Goal: Task Accomplishment & Management: Use online tool/utility

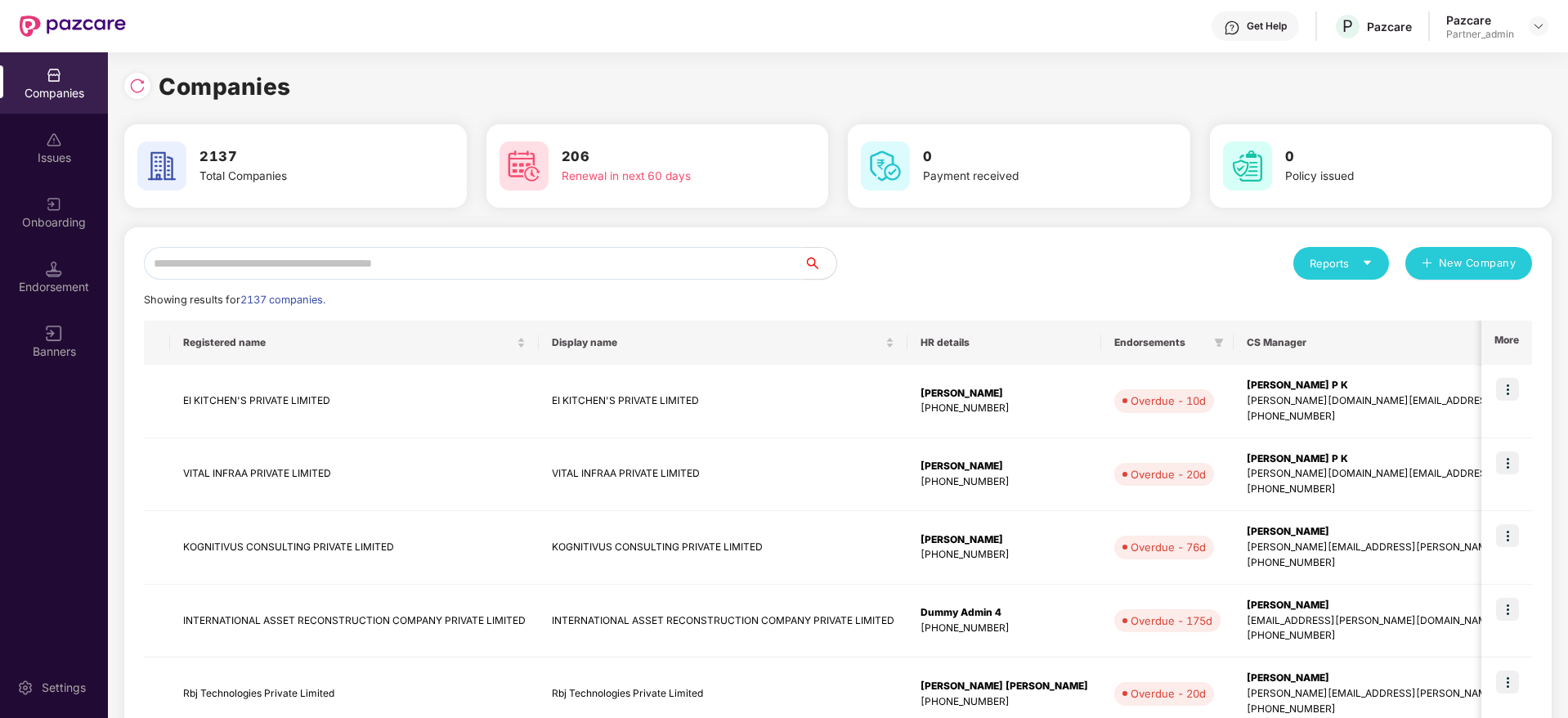
click at [458, 259] on input "text" at bounding box center [474, 263] width 660 height 33
click at [245, 264] on input "text" at bounding box center [474, 263] width 660 height 33
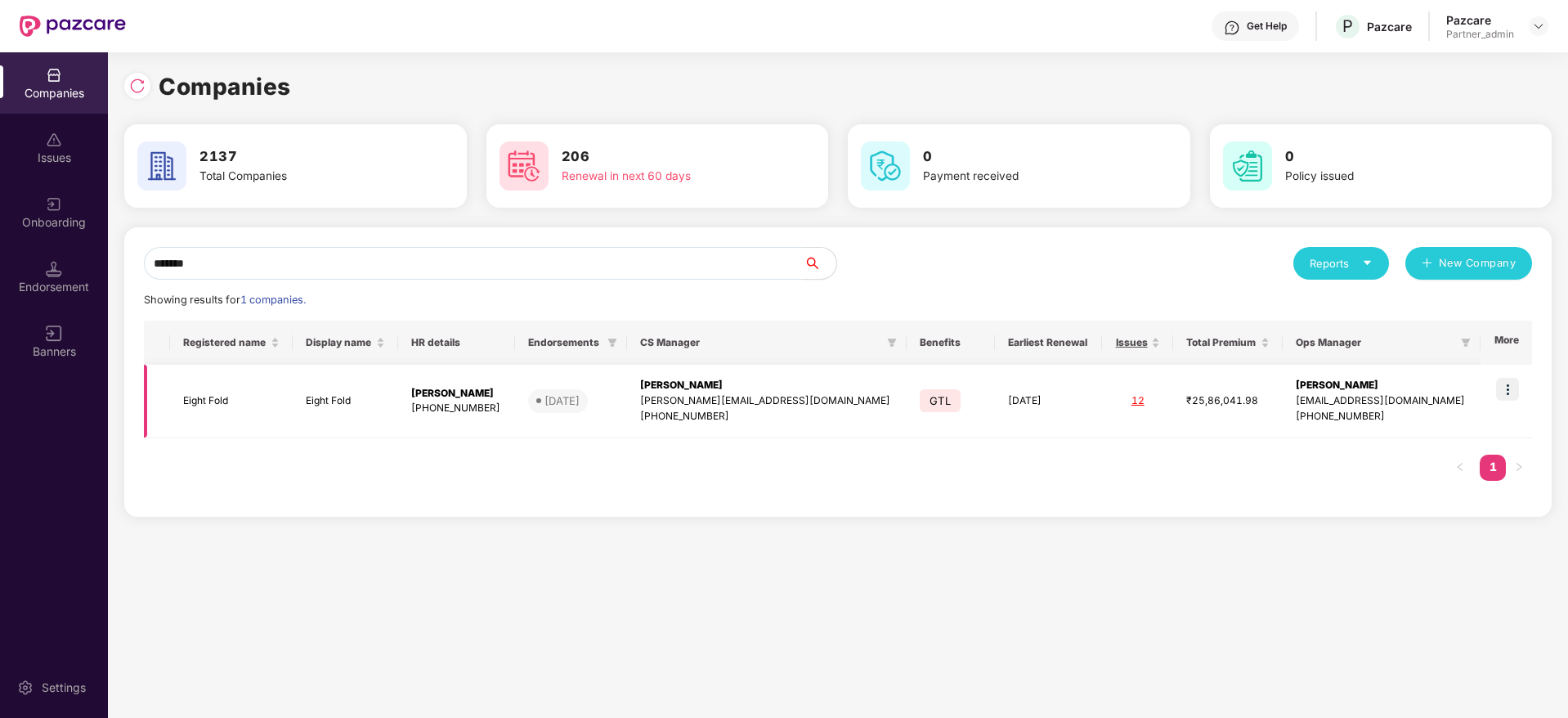
type input "*******"
click at [1515, 385] on img at bounding box center [1508, 389] width 23 height 23
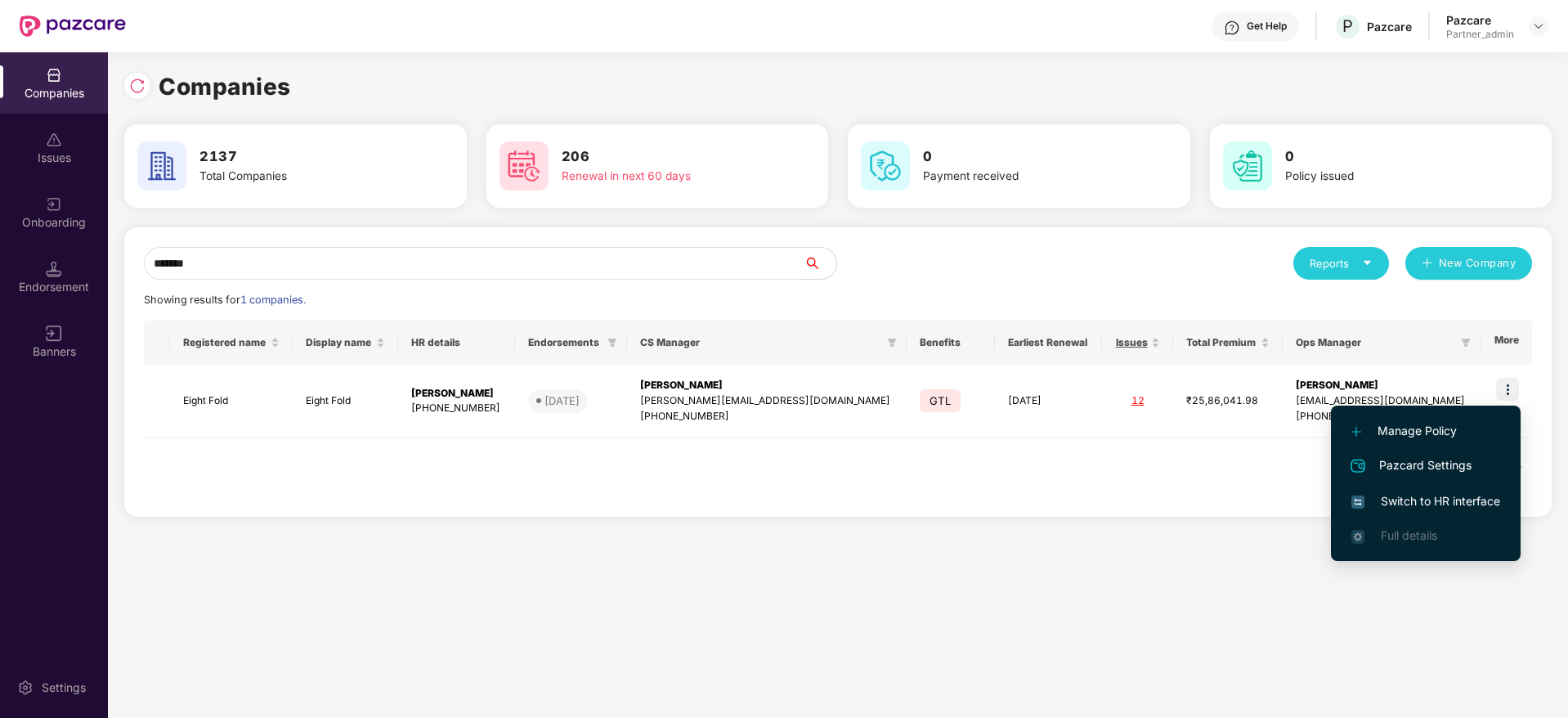
click at [1428, 491] on li "Switch to HR interface" at bounding box center [1425, 501] width 189 height 34
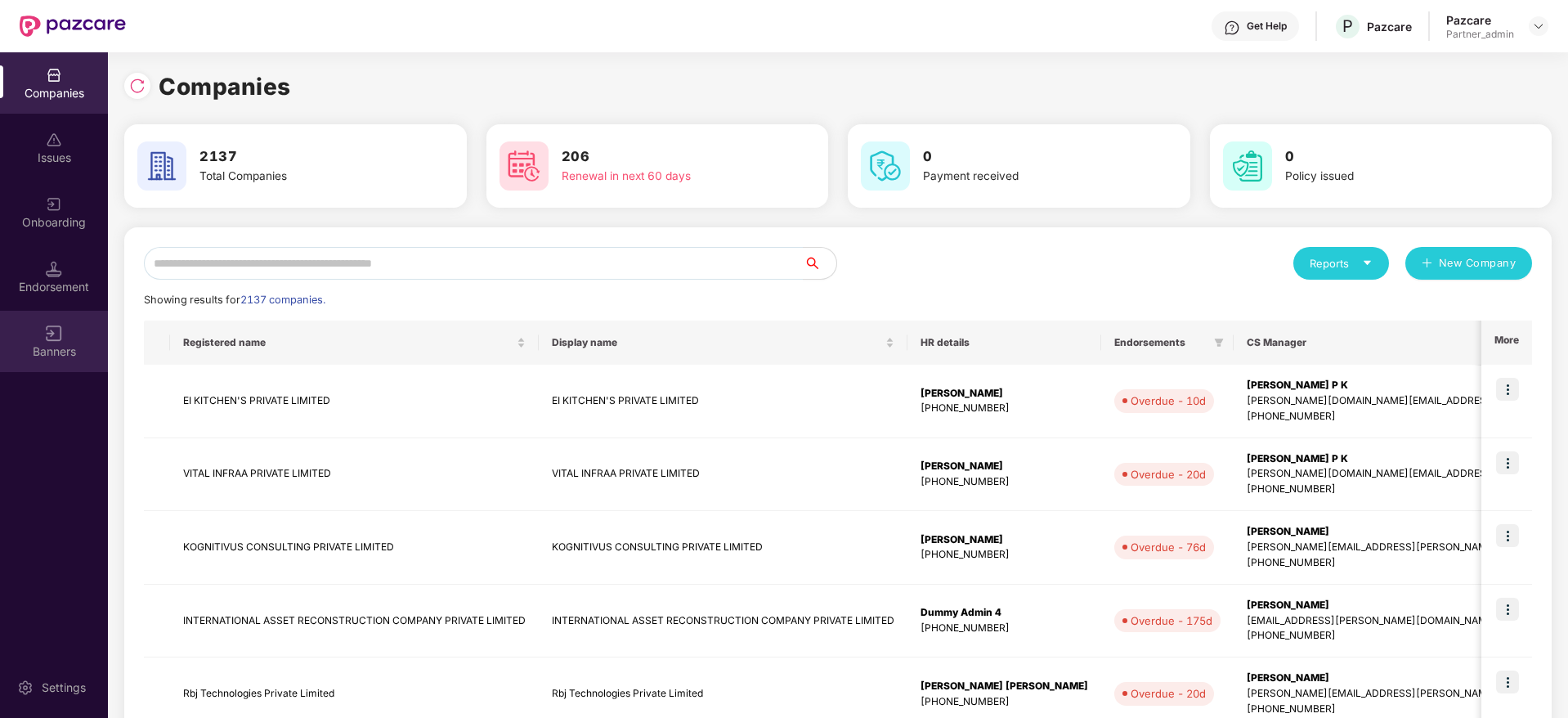
click at [56, 345] on div "Banners" at bounding box center [54, 351] width 108 height 16
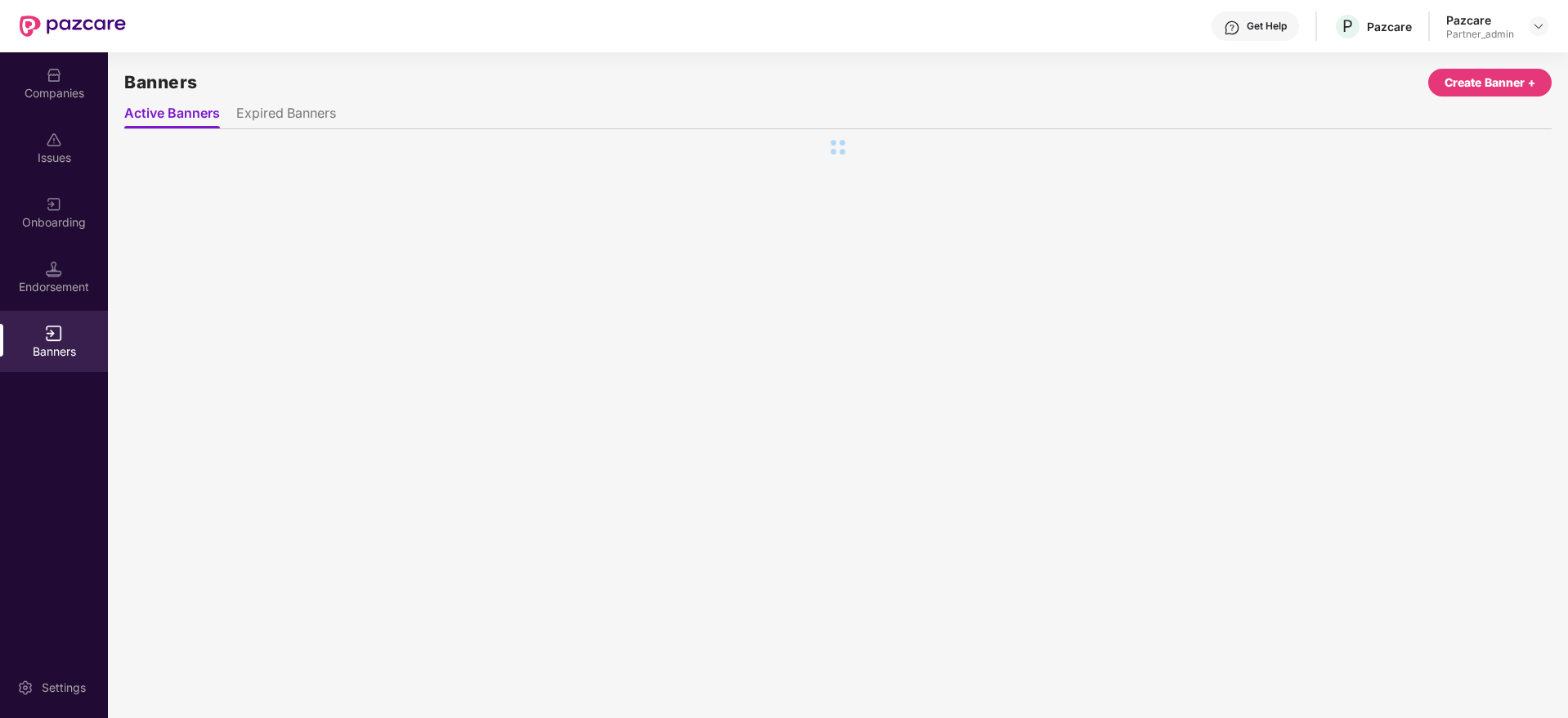
click at [72, 285] on div "Endorsement" at bounding box center [54, 286] width 108 height 16
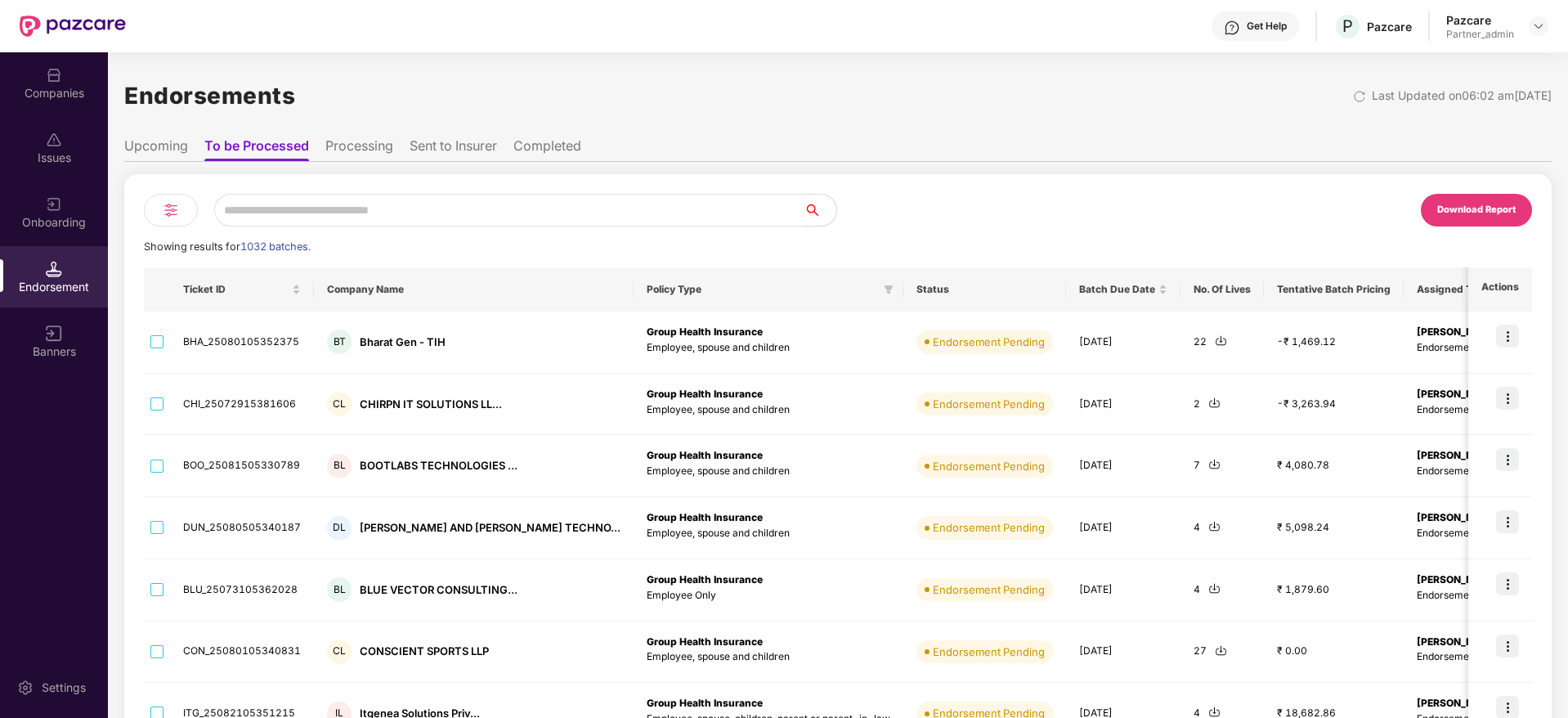
click at [267, 214] on input "text" at bounding box center [509, 210] width 590 height 33
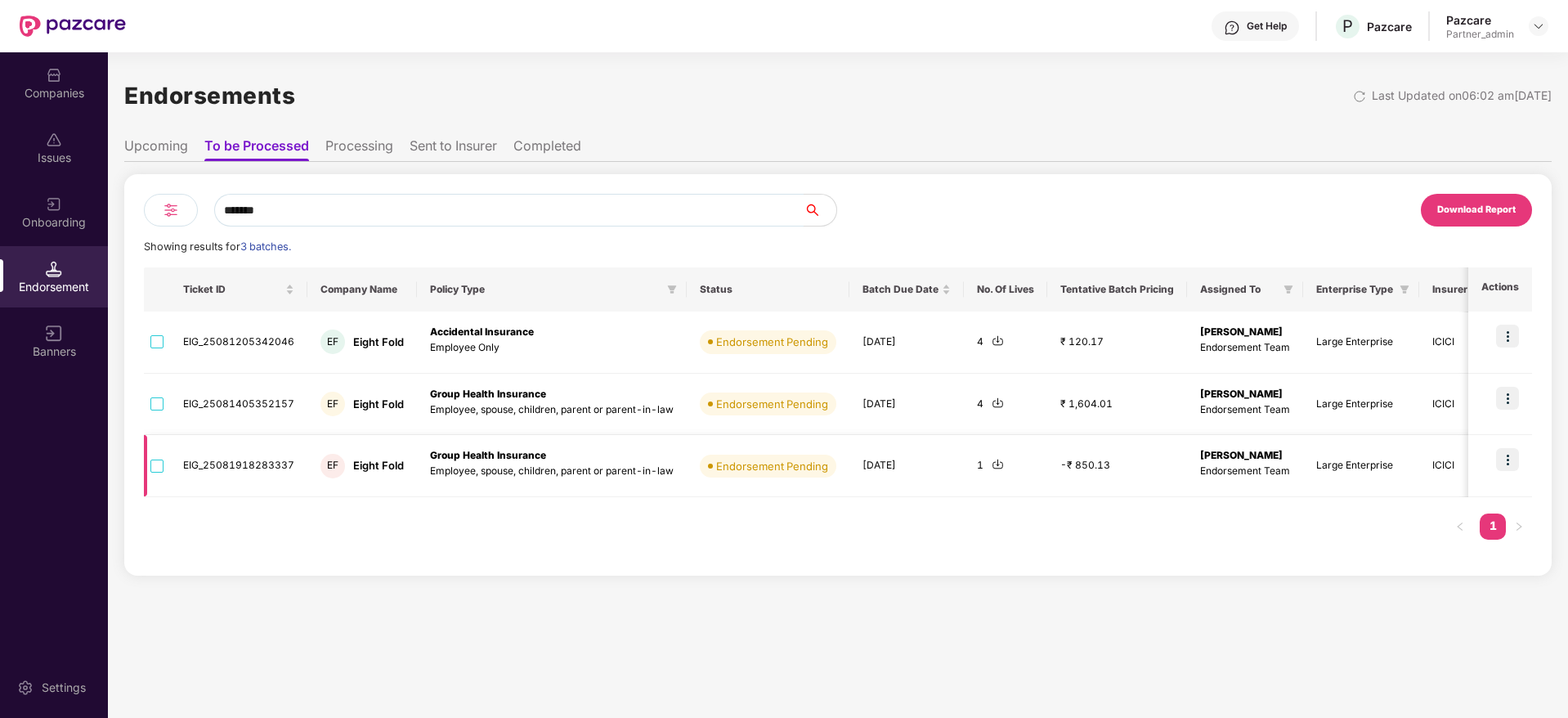
type input "*******"
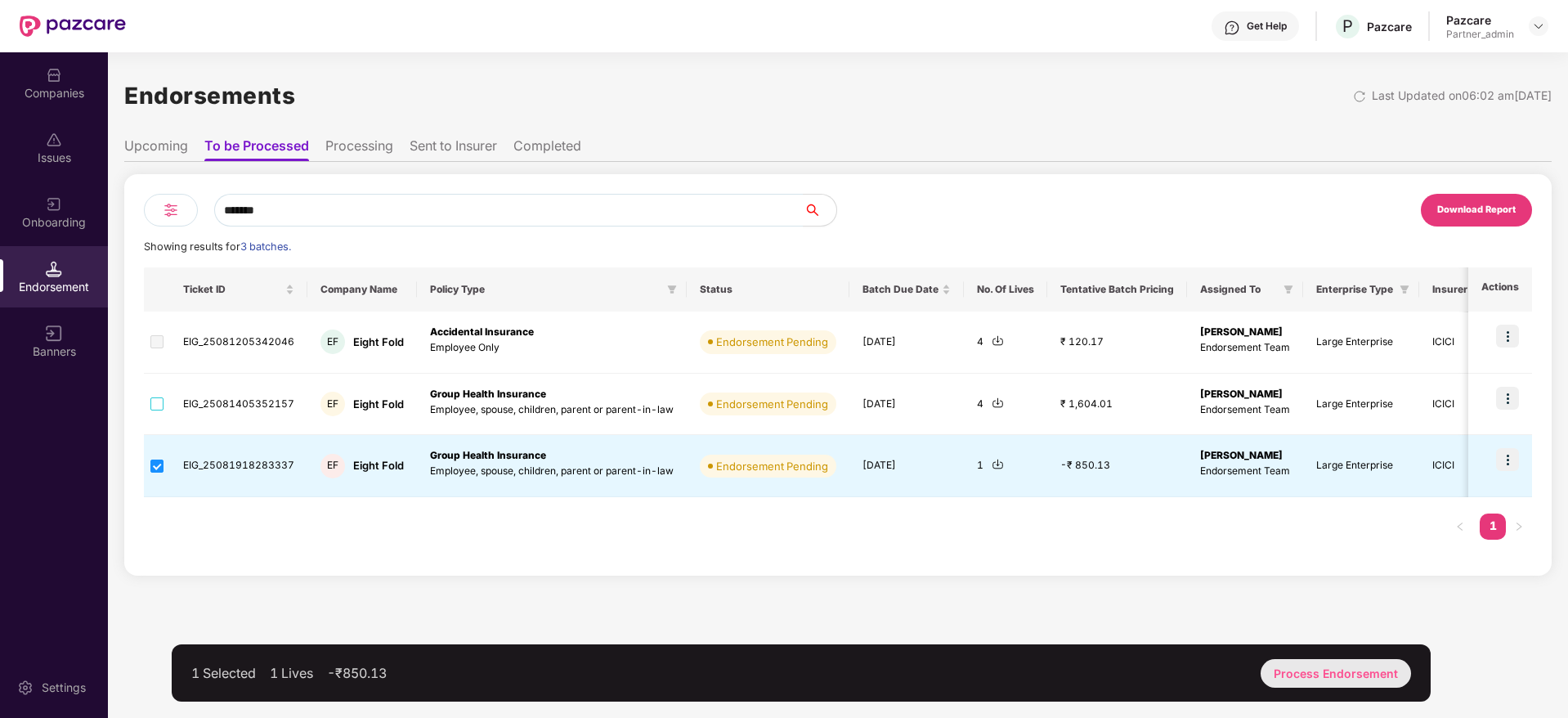
click at [1365, 664] on div "Process Endorsement" at bounding box center [1336, 674] width 151 height 28
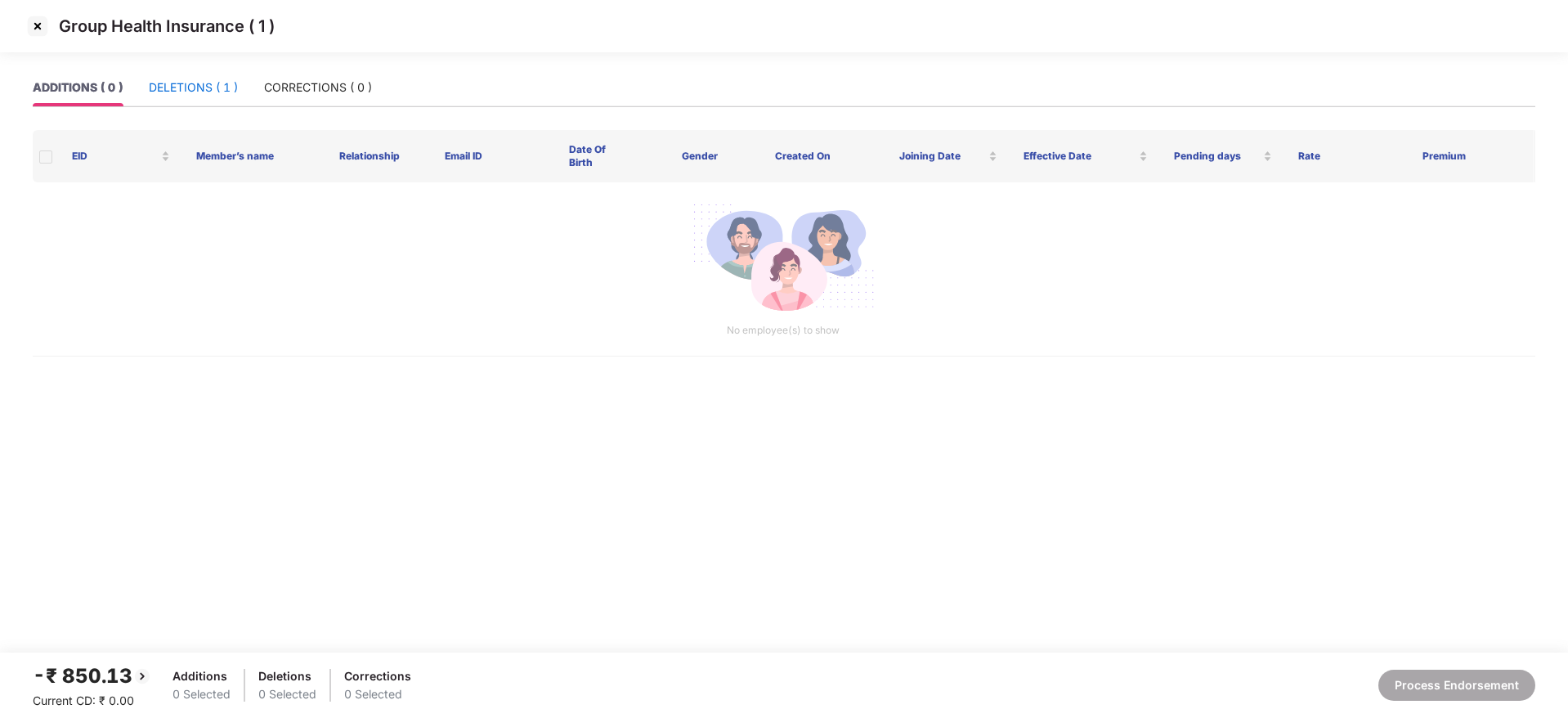
click at [170, 83] on div "DELETIONS ( 1 )" at bounding box center [193, 87] width 89 height 18
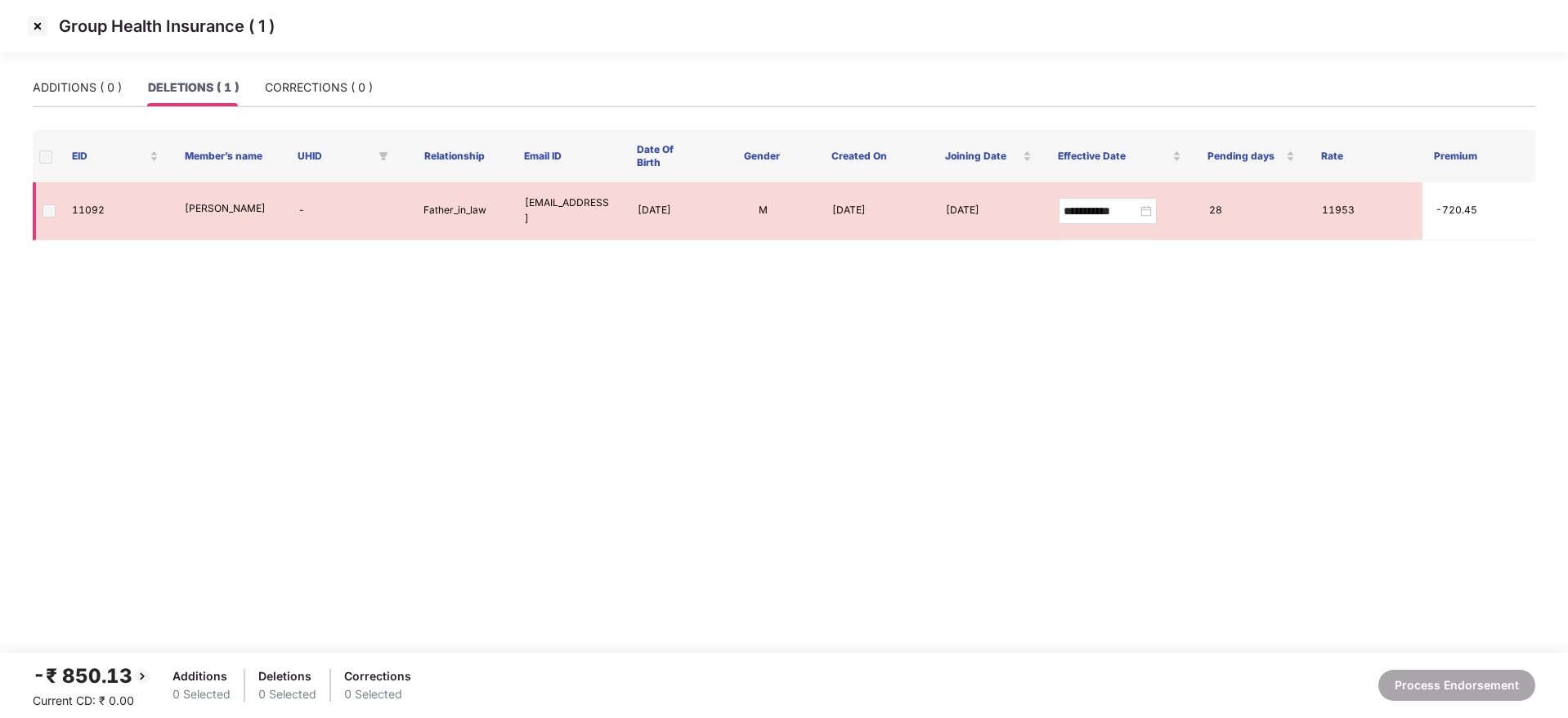
click at [84, 206] on td "11092" at bounding box center [116, 212] width 113 height 58
copy td "11092"
click at [35, 19] on img at bounding box center [38, 26] width 26 height 26
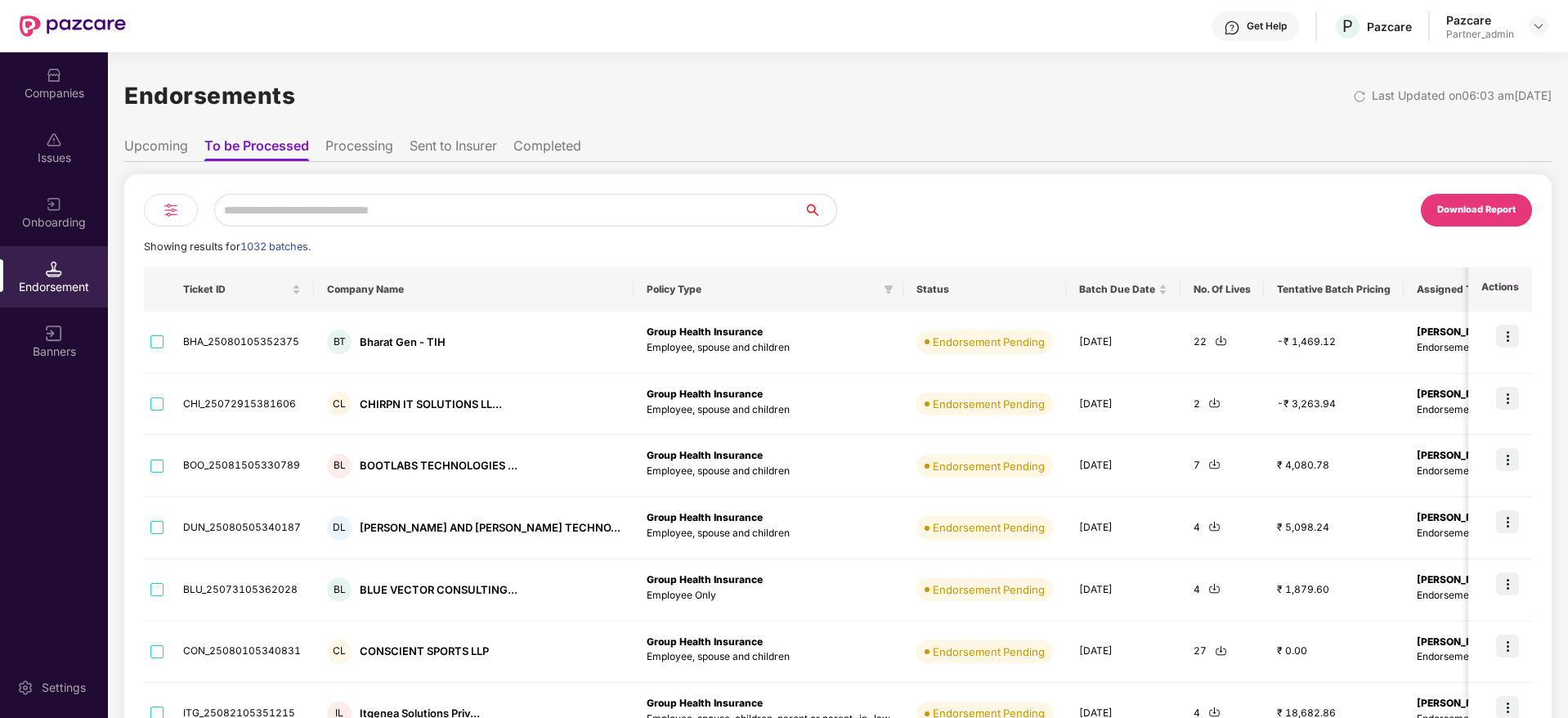
click at [340, 206] on input "text" at bounding box center [509, 210] width 590 height 33
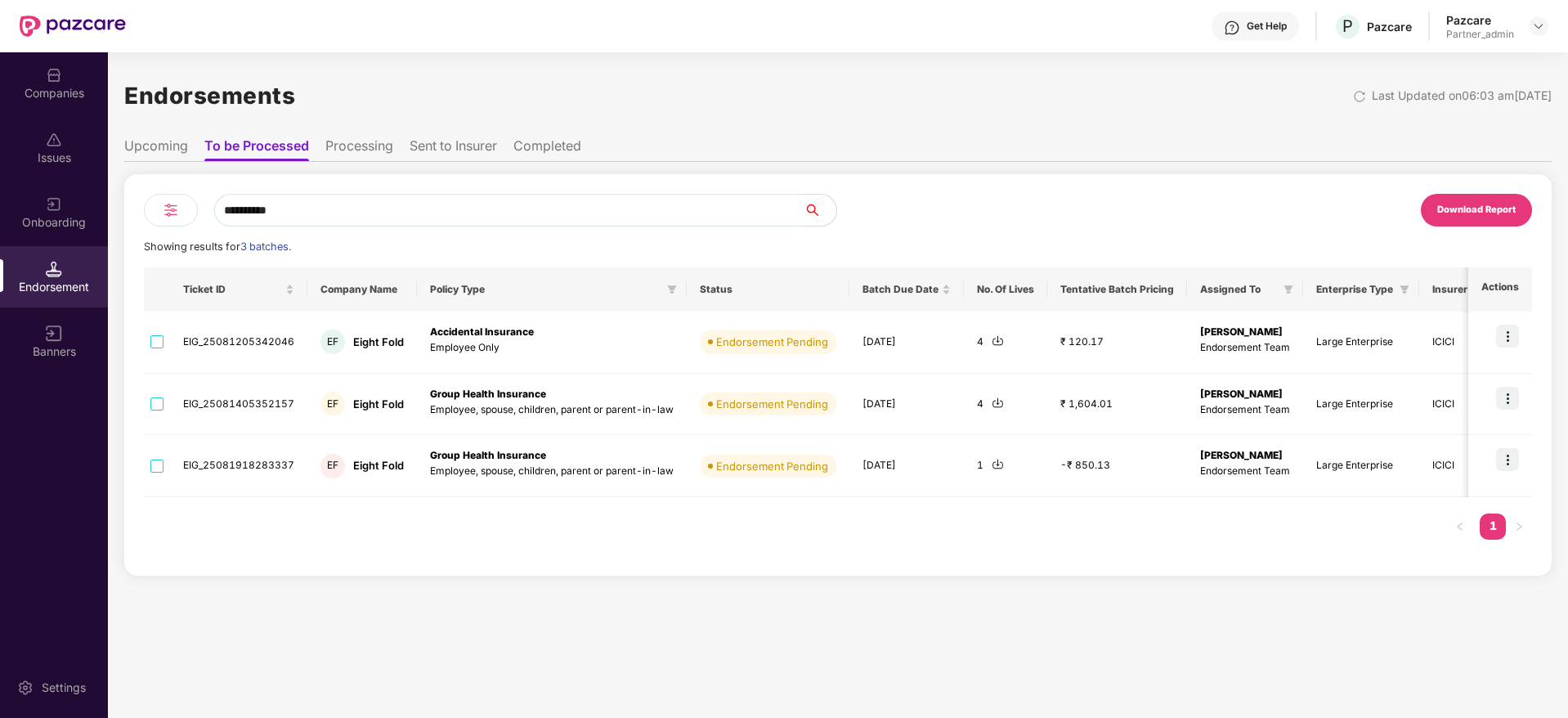
type input "**********"
click at [993, 407] on img at bounding box center [997, 402] width 12 height 12
click at [992, 339] on img at bounding box center [997, 340] width 12 height 12
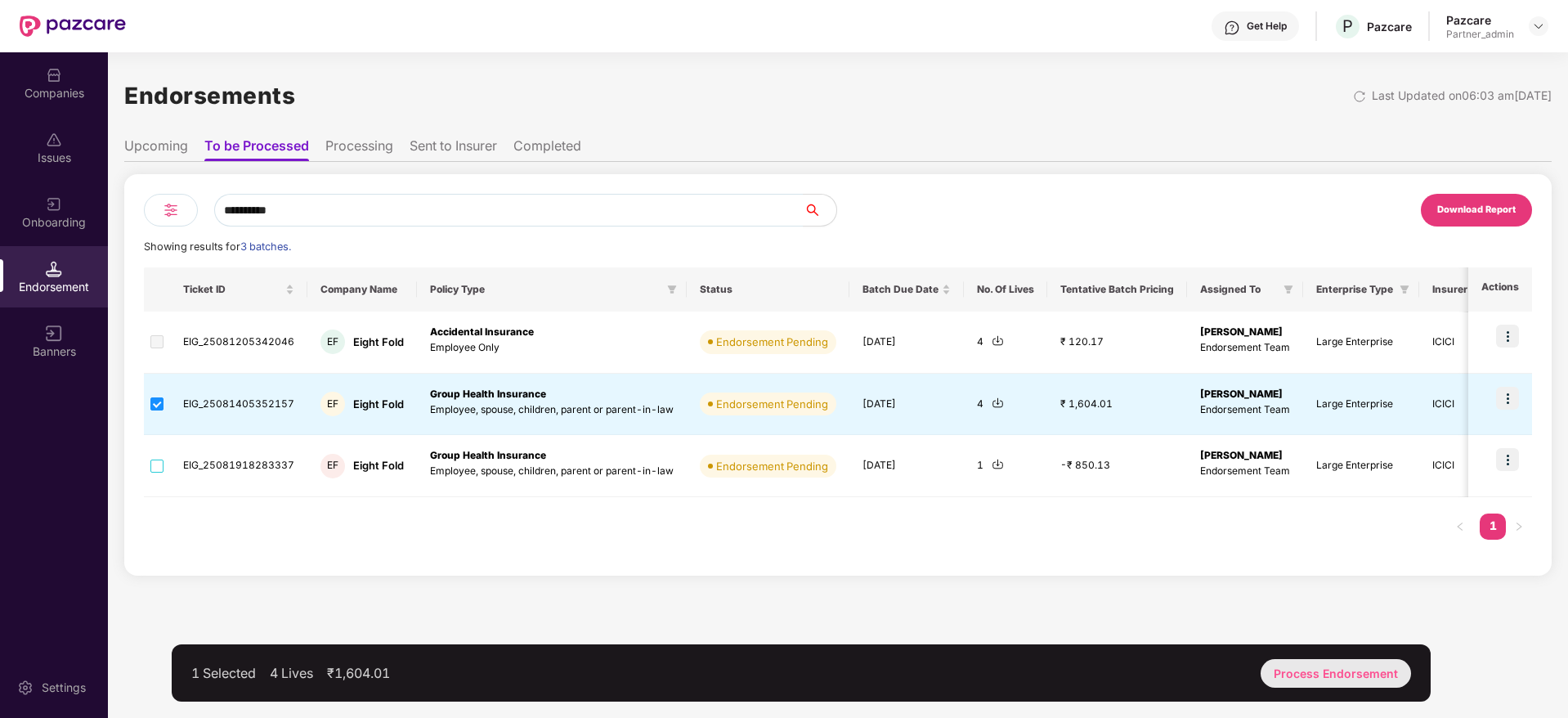
click at [1356, 673] on div "Process Endorsement" at bounding box center [1336, 674] width 151 height 28
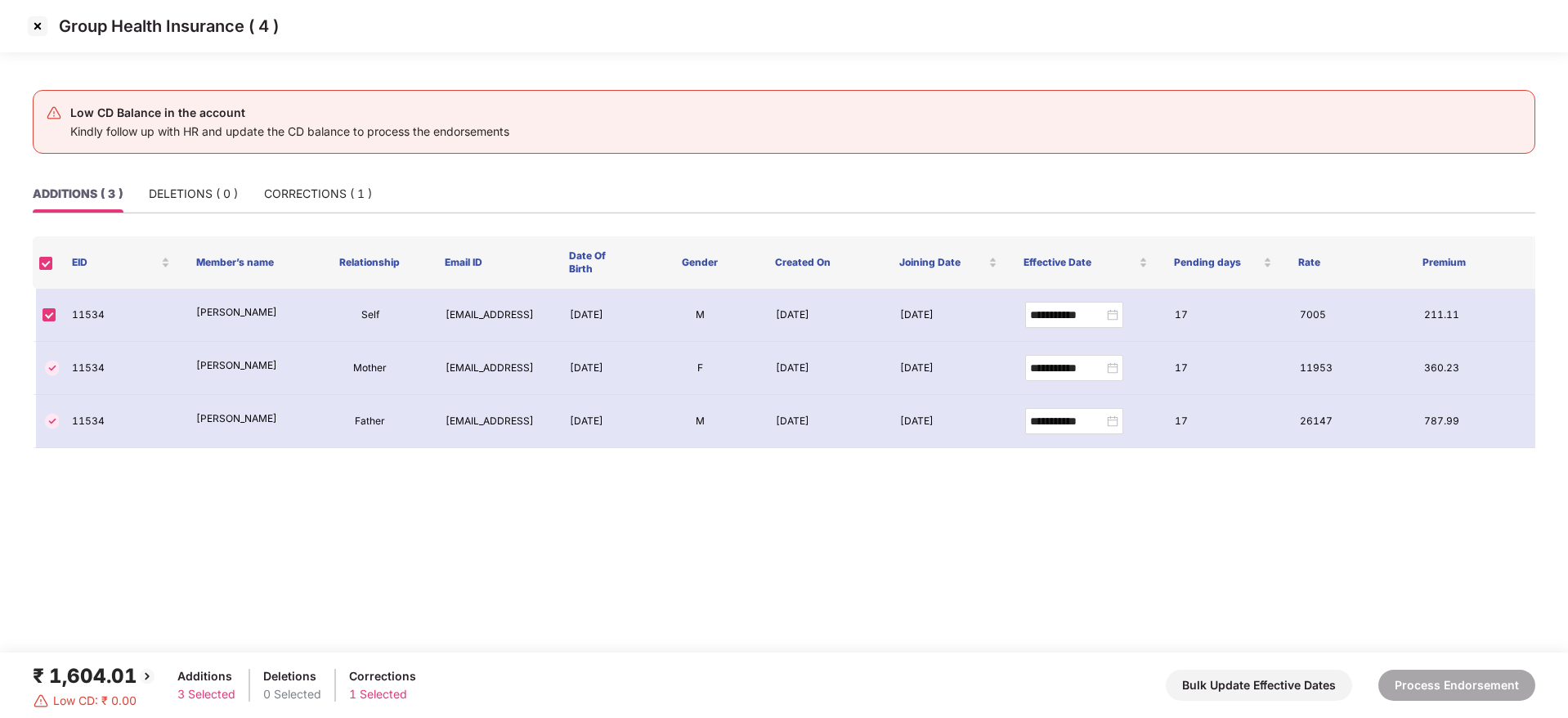
click at [39, 25] on img at bounding box center [38, 26] width 26 height 26
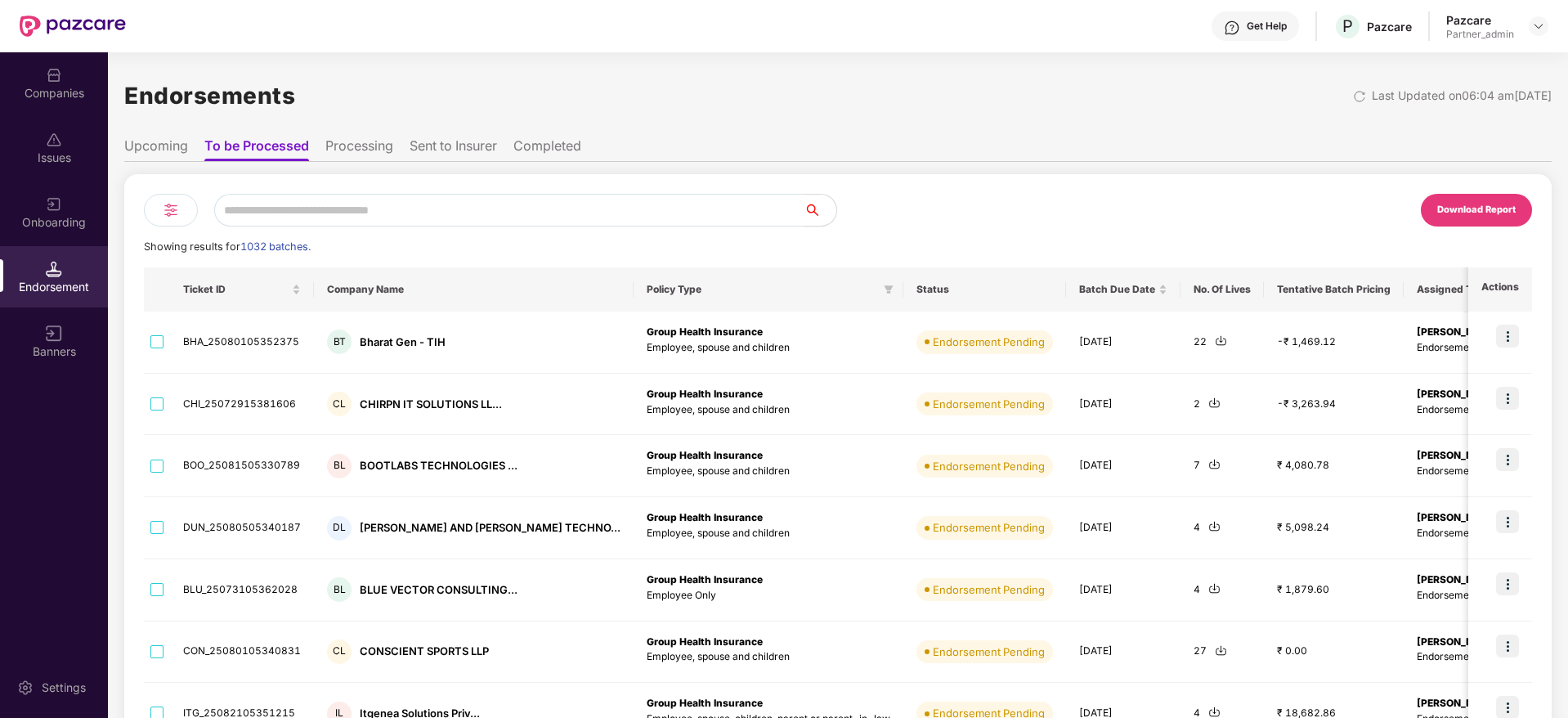
click at [331, 209] on input "text" at bounding box center [509, 210] width 590 height 33
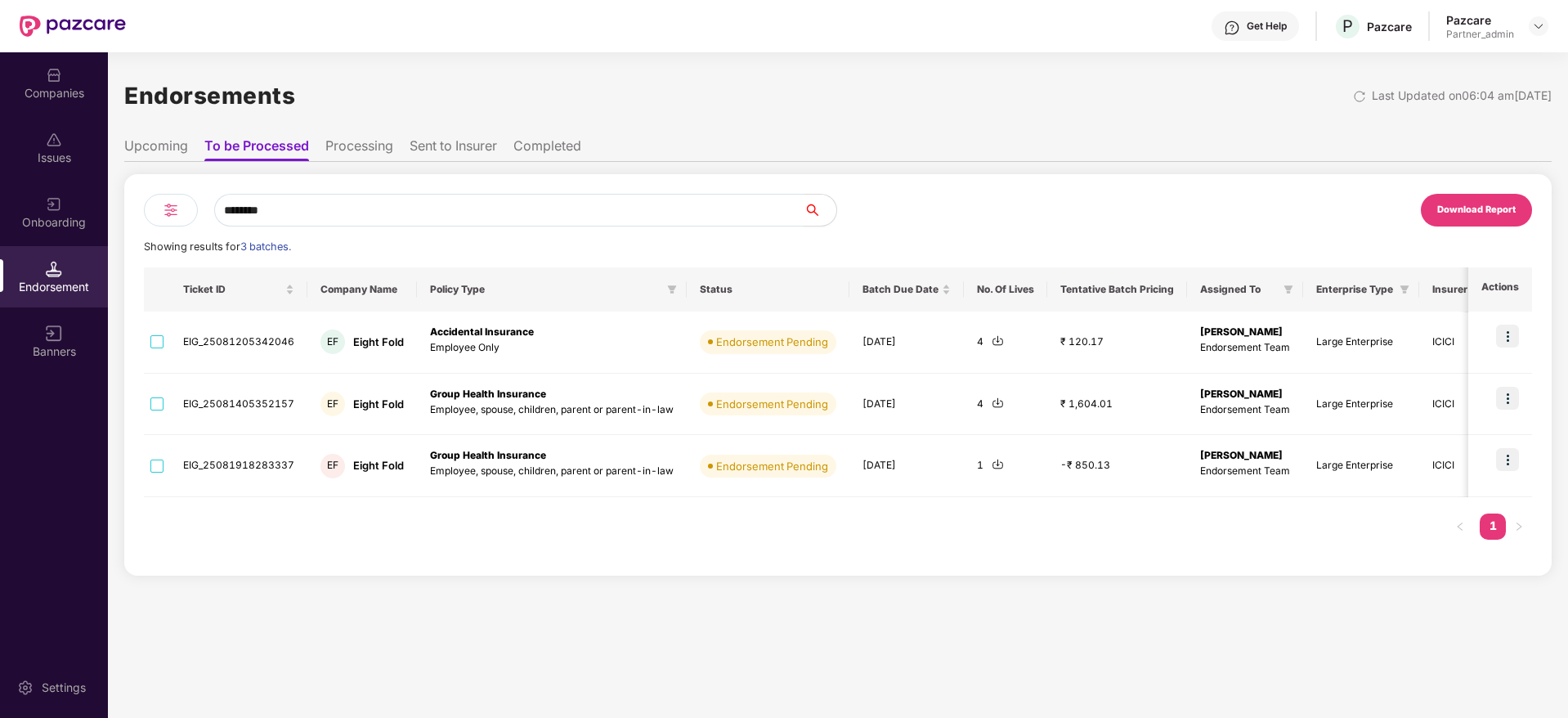
type input "********"
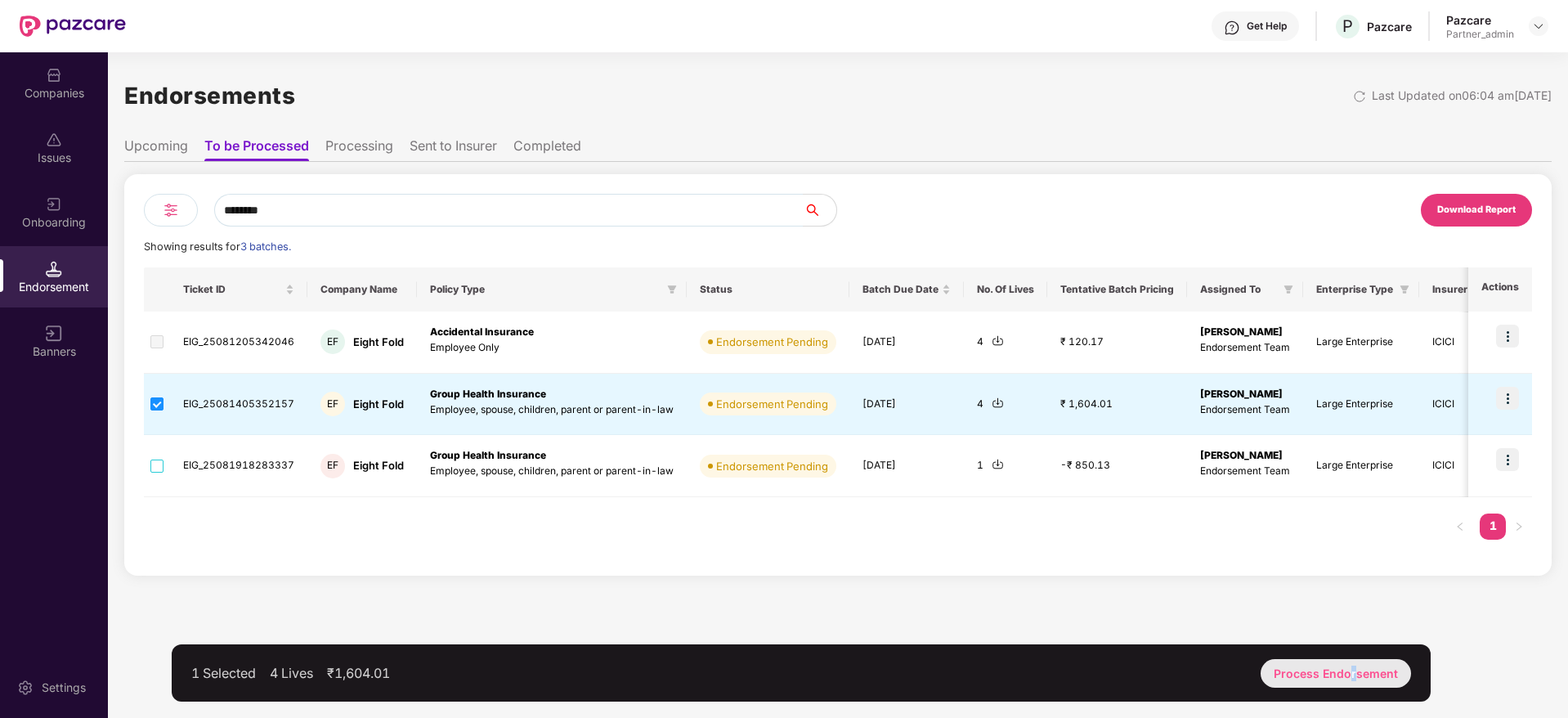
click at [1356, 677] on div "Process Endorsement" at bounding box center [1336, 674] width 151 height 28
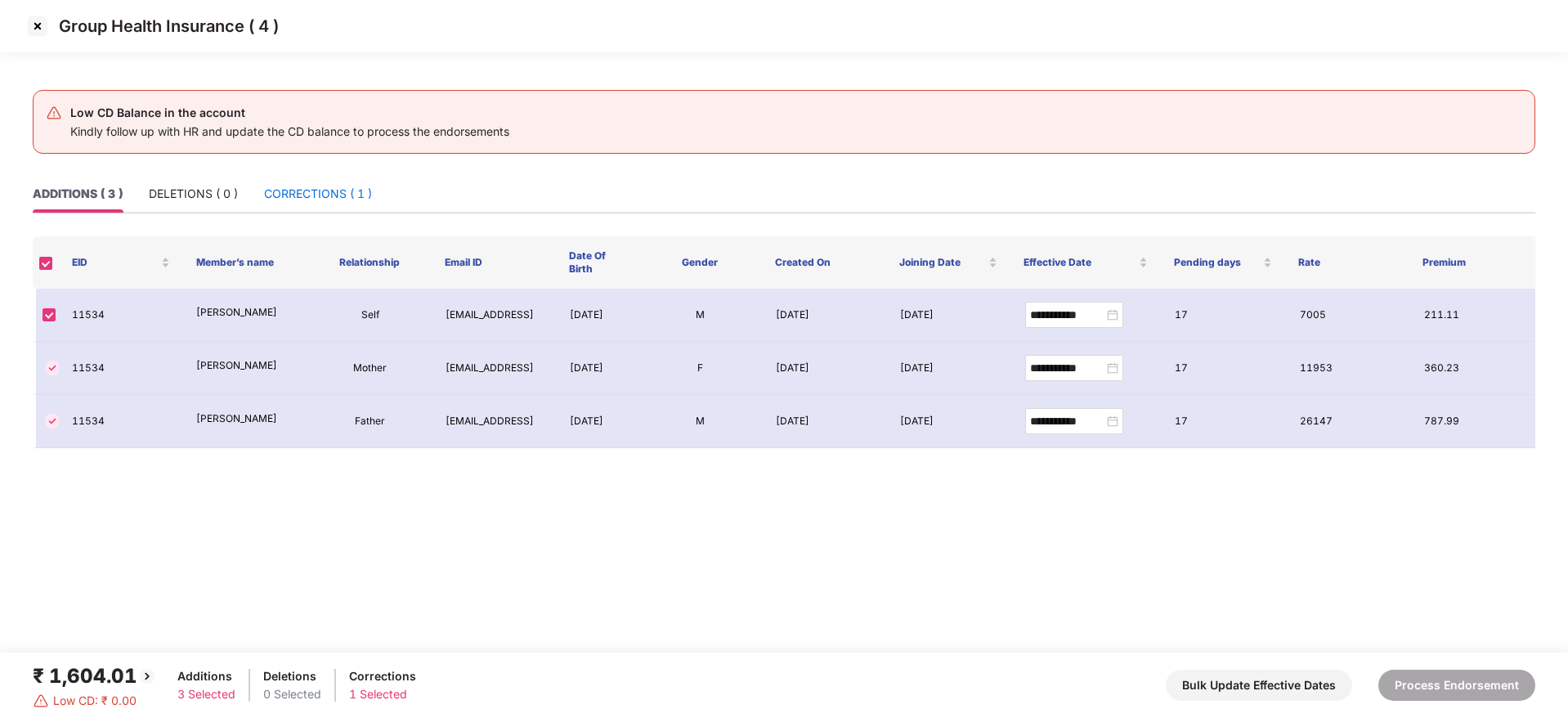
click at [331, 194] on div "CORRECTIONS ( 1 )" at bounding box center [317, 193] width 108 height 18
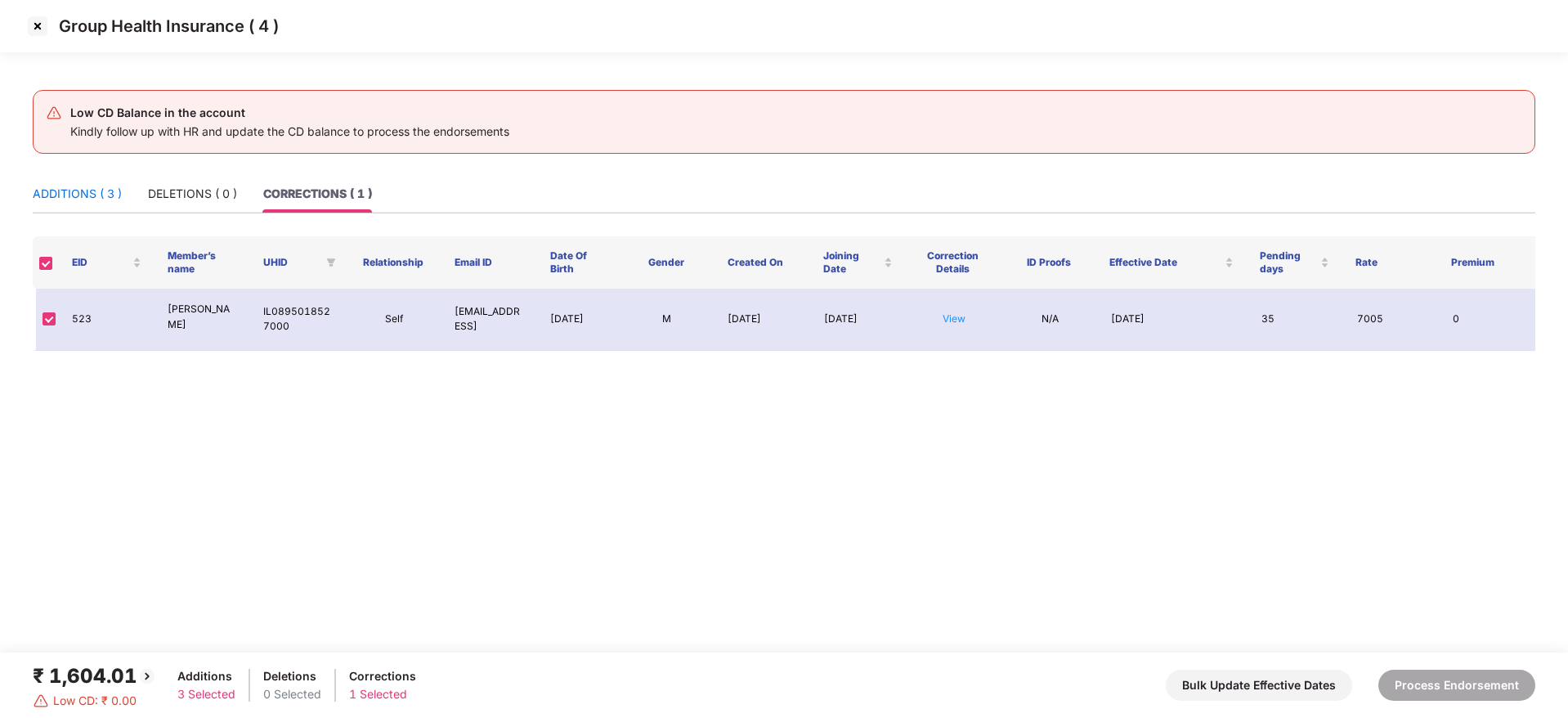
click at [100, 201] on div "ADDITIONS ( 3 )" at bounding box center [77, 193] width 89 height 18
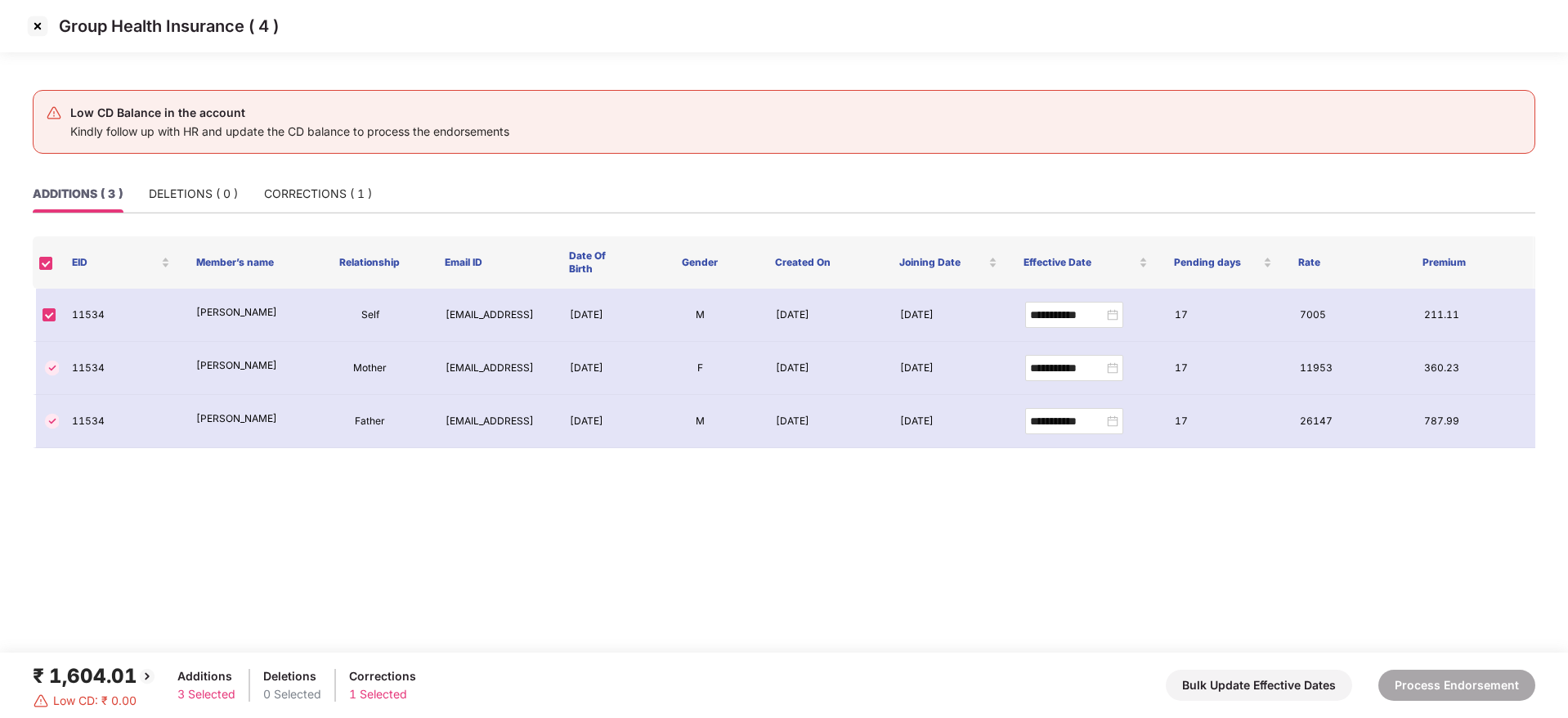
click at [37, 24] on img at bounding box center [38, 26] width 26 height 26
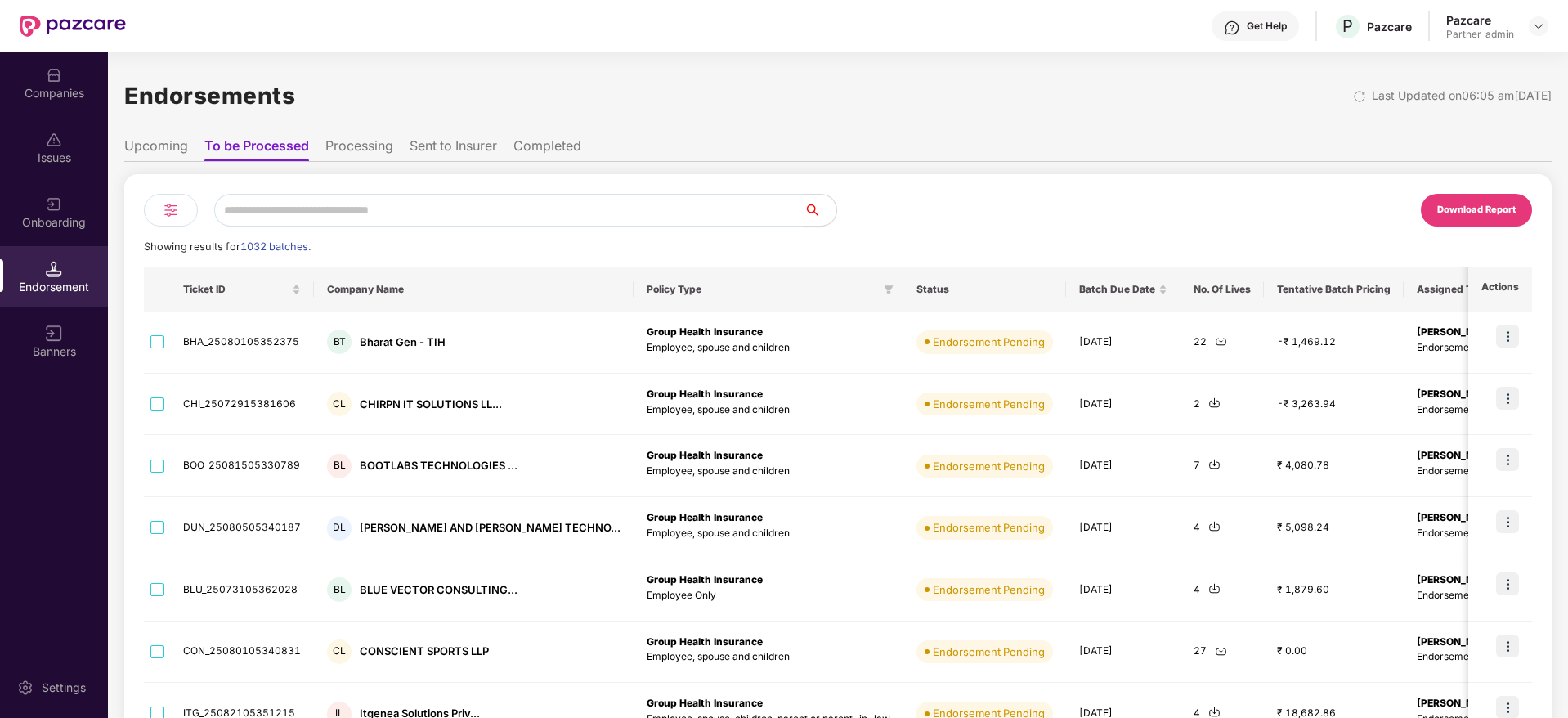
click at [65, 95] on div "Companies" at bounding box center [54, 92] width 108 height 16
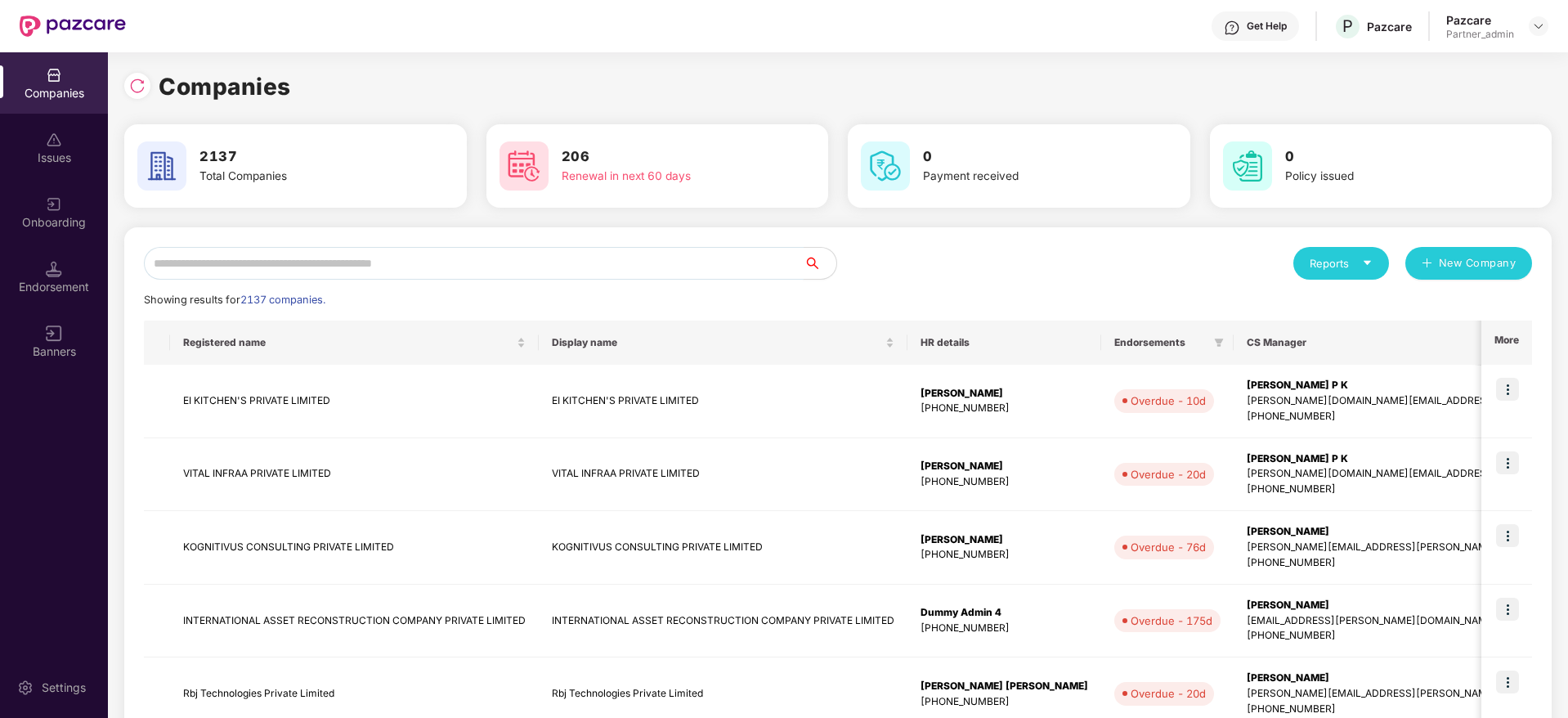
click at [254, 270] on input "text" at bounding box center [474, 263] width 660 height 33
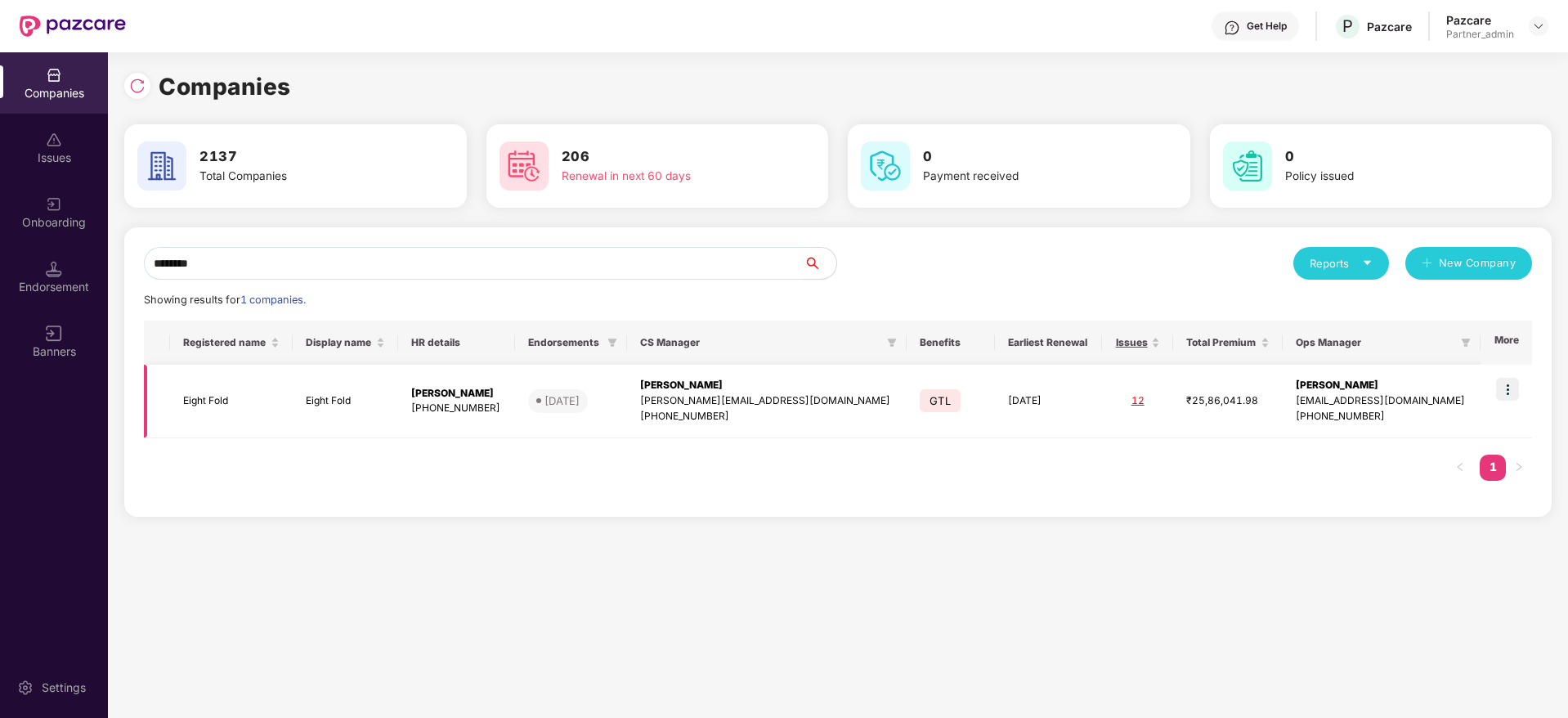
type input "********"
click at [746, 383] on div "[PERSON_NAME]" at bounding box center [768, 385] width 254 height 15
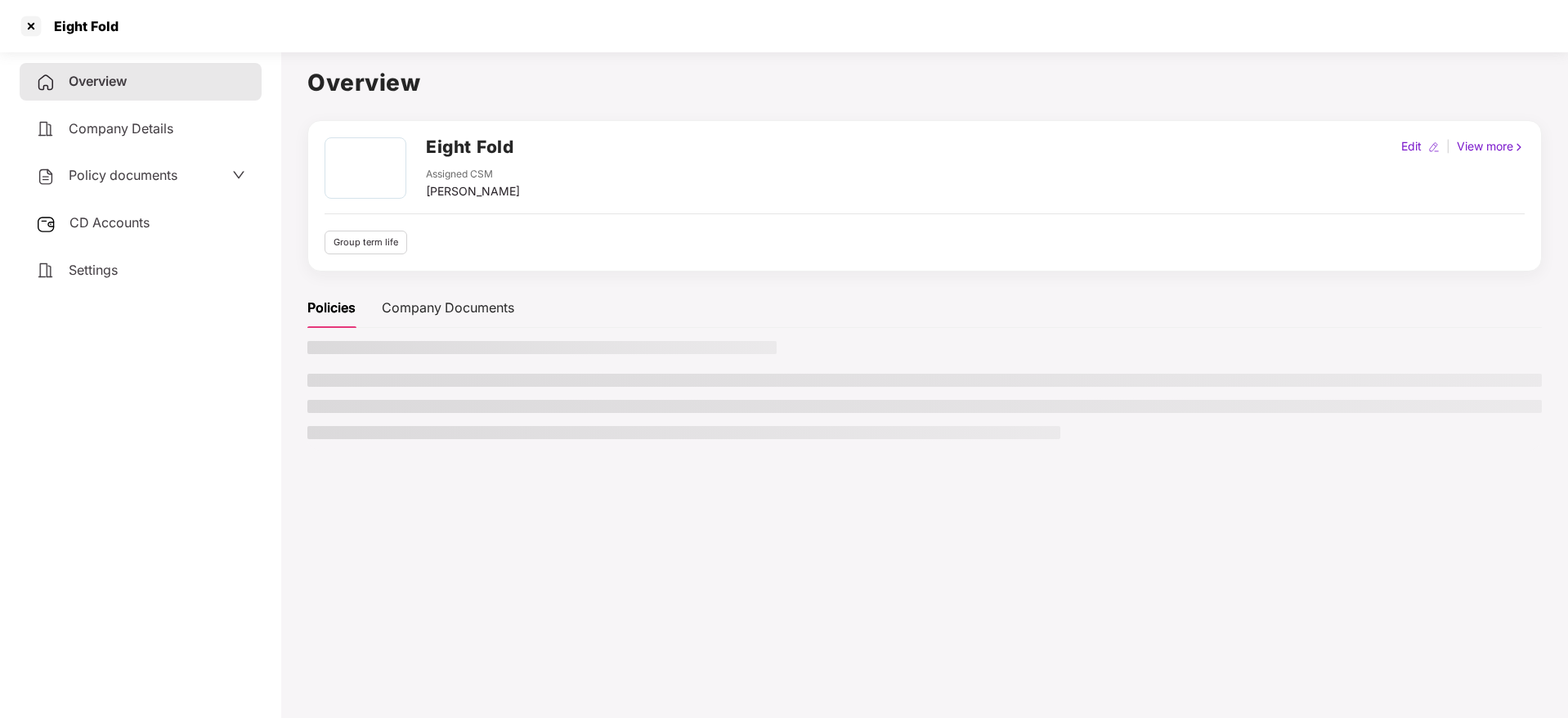
click at [187, 228] on div "CD Accounts" at bounding box center [140, 223] width 242 height 38
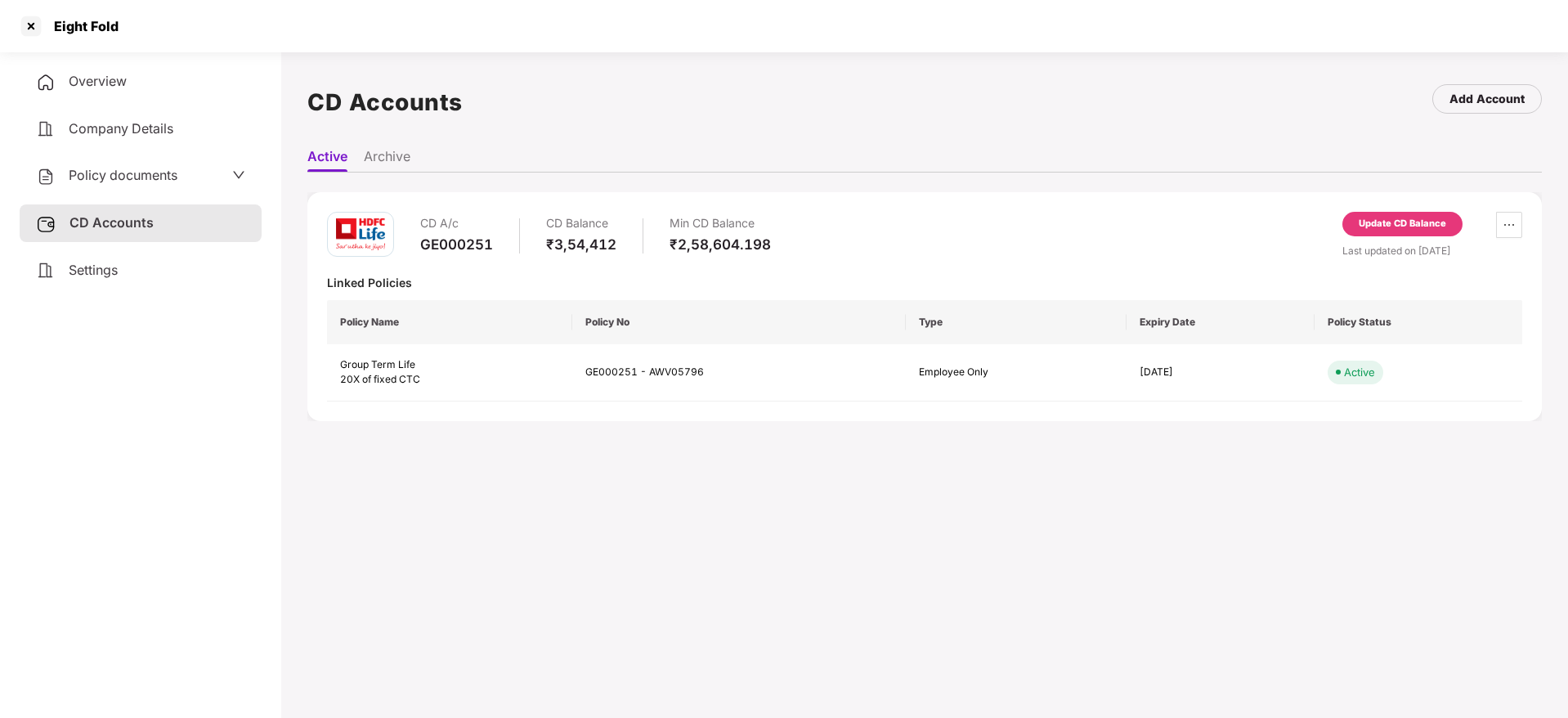
click at [390, 146] on ul "Active Archive" at bounding box center [924, 155] width 1235 height 33
click at [393, 167] on li "Archive" at bounding box center [386, 159] width 46 height 24
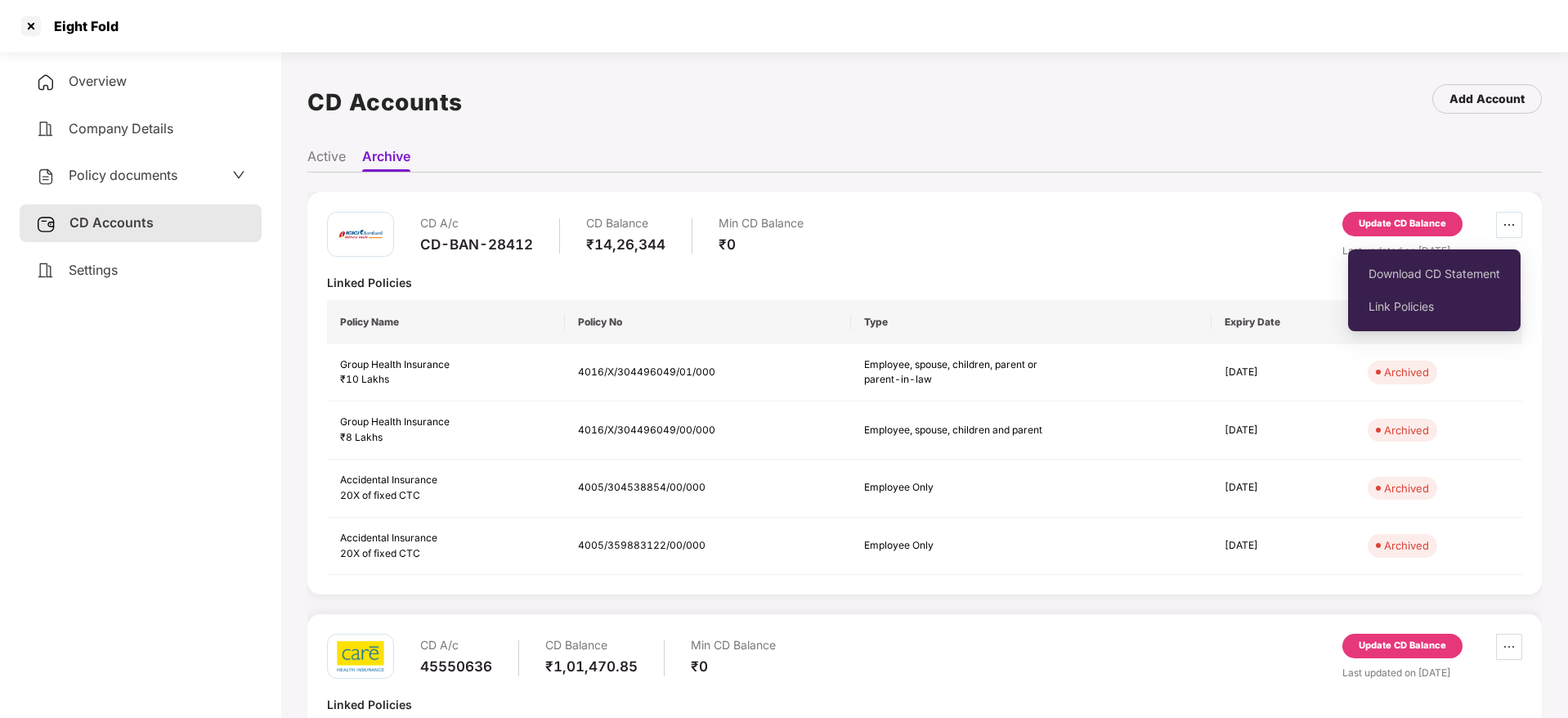
click at [1504, 224] on icon "ellipsis" at bounding box center [1510, 225] width 13 height 13
click at [1426, 307] on span "Link Policies" at bounding box center [1434, 306] width 132 height 18
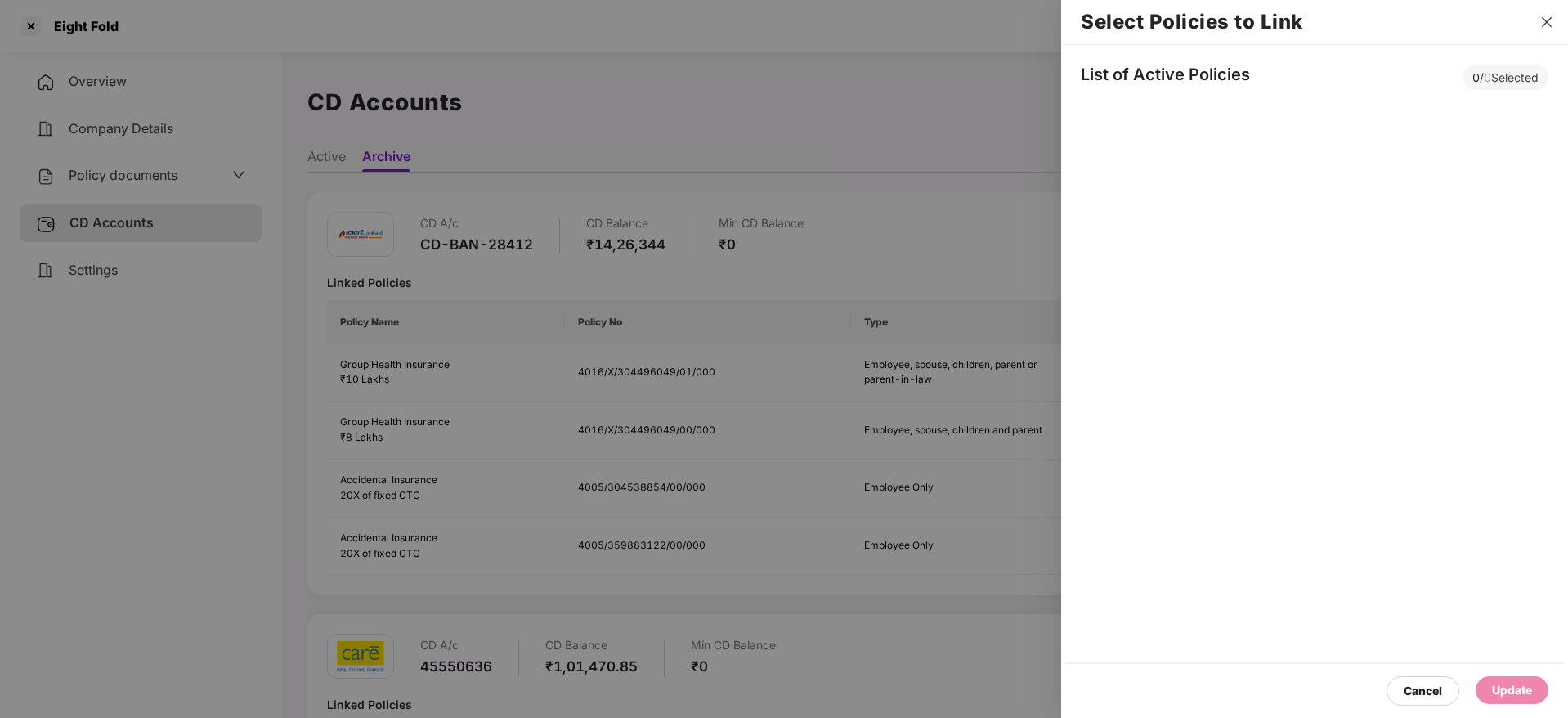
click at [1553, 21] on icon "close" at bounding box center [1547, 22] width 13 height 13
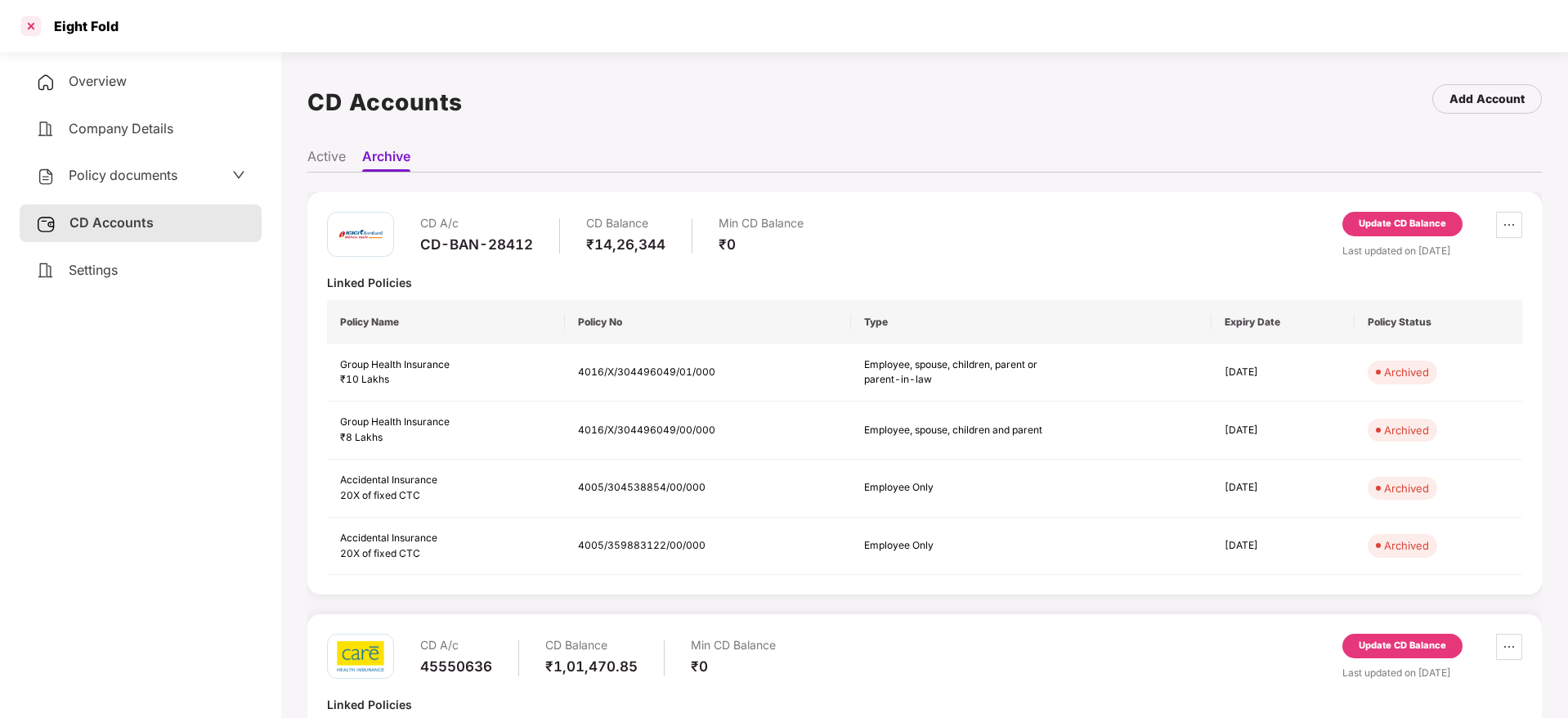
click at [34, 28] on div at bounding box center [31, 26] width 26 height 26
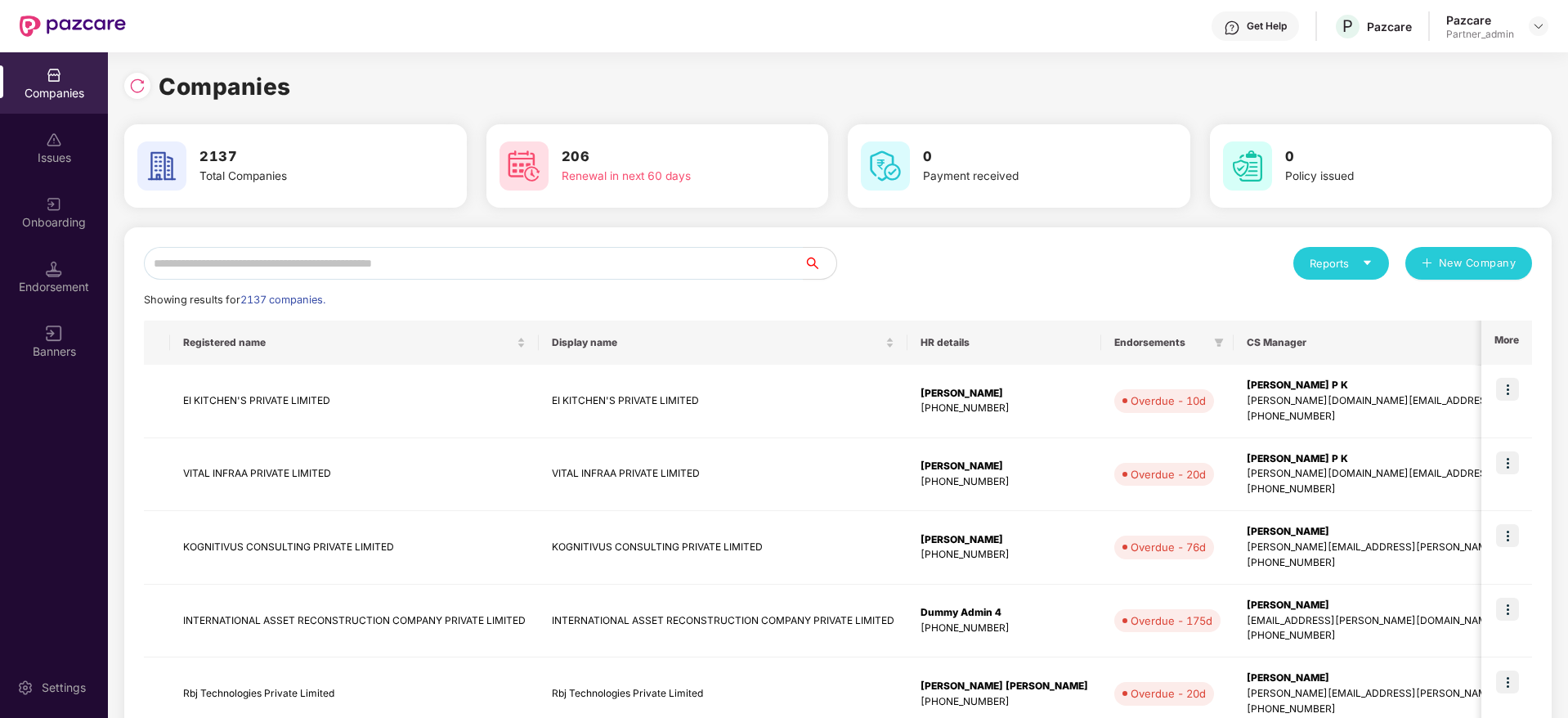
click at [59, 286] on div "Endorsement" at bounding box center [54, 286] width 108 height 16
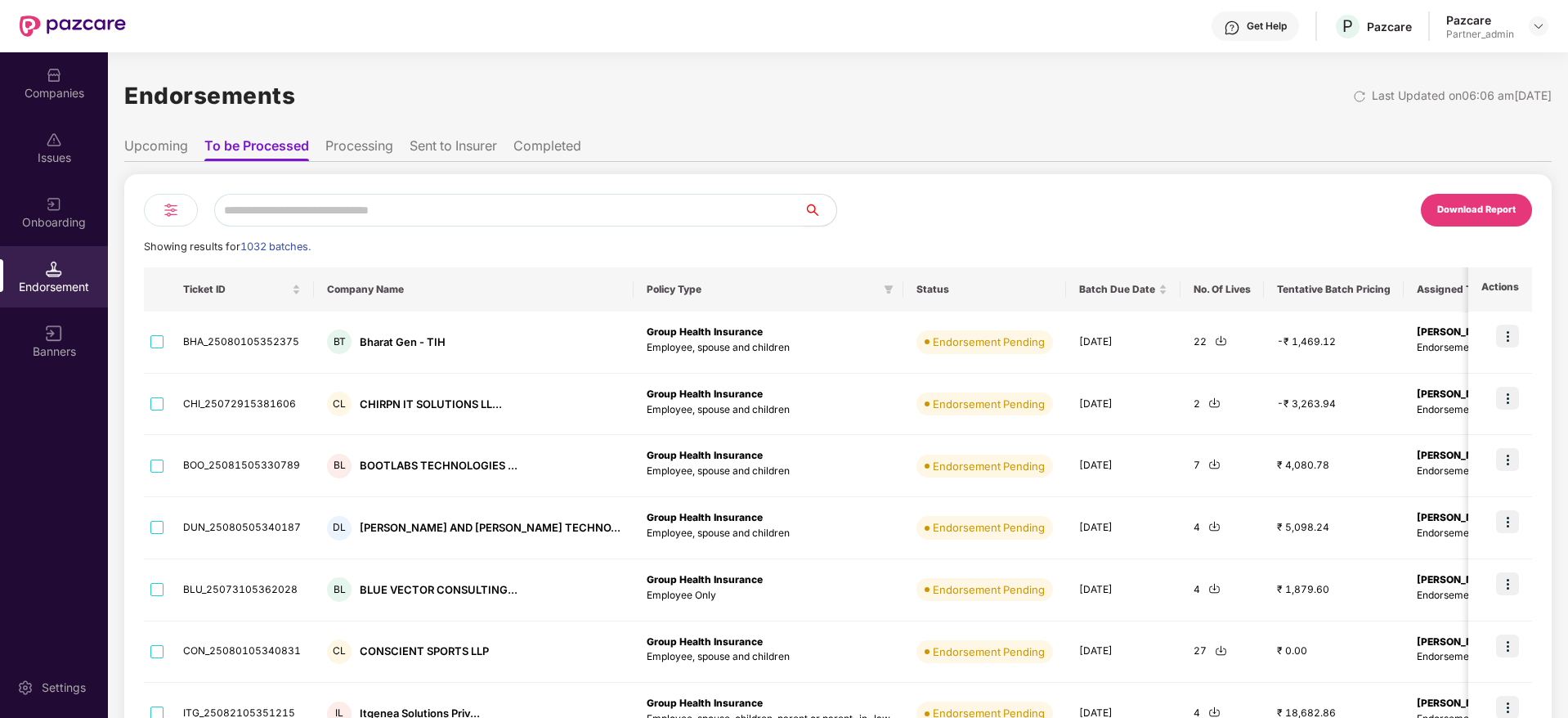
click at [369, 202] on input "text" at bounding box center [509, 210] width 590 height 33
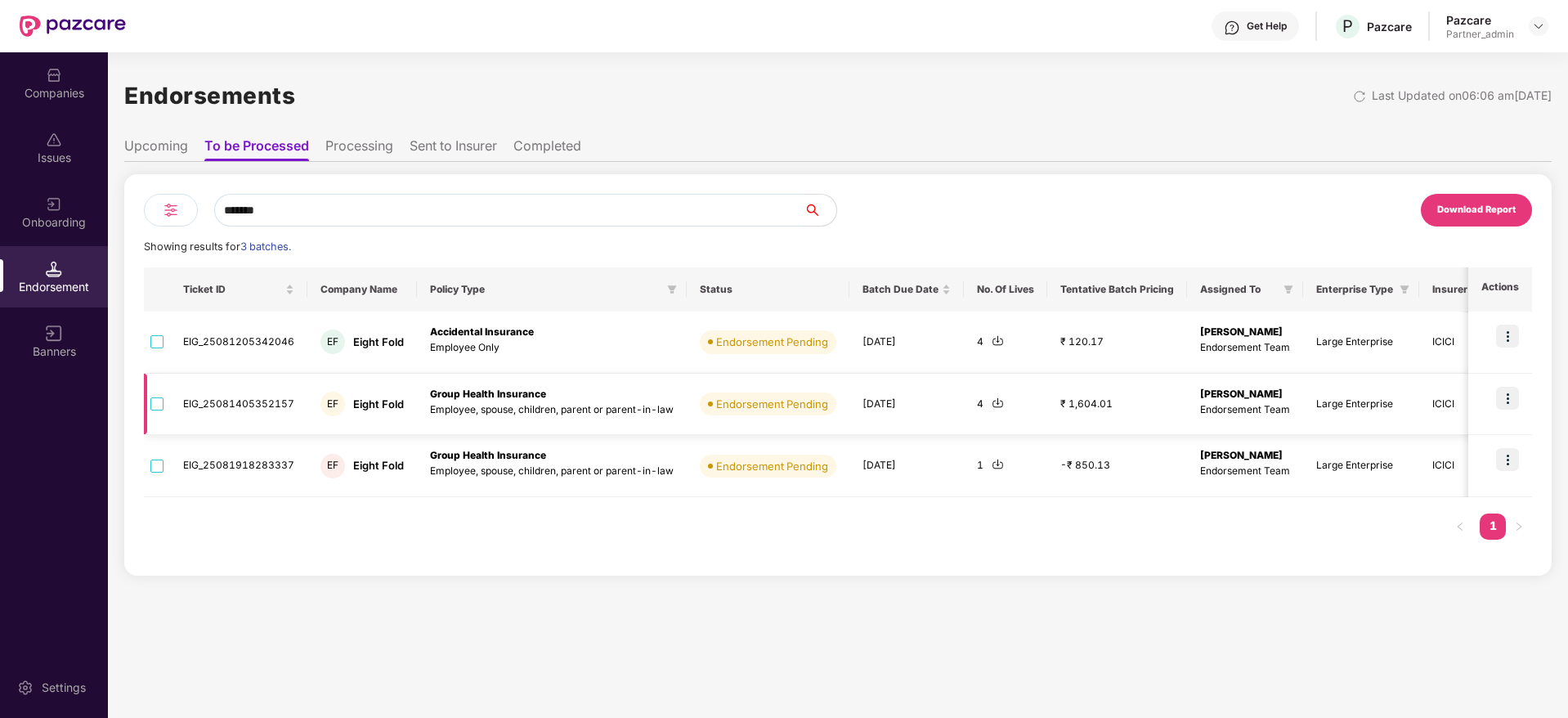
type input "*******"
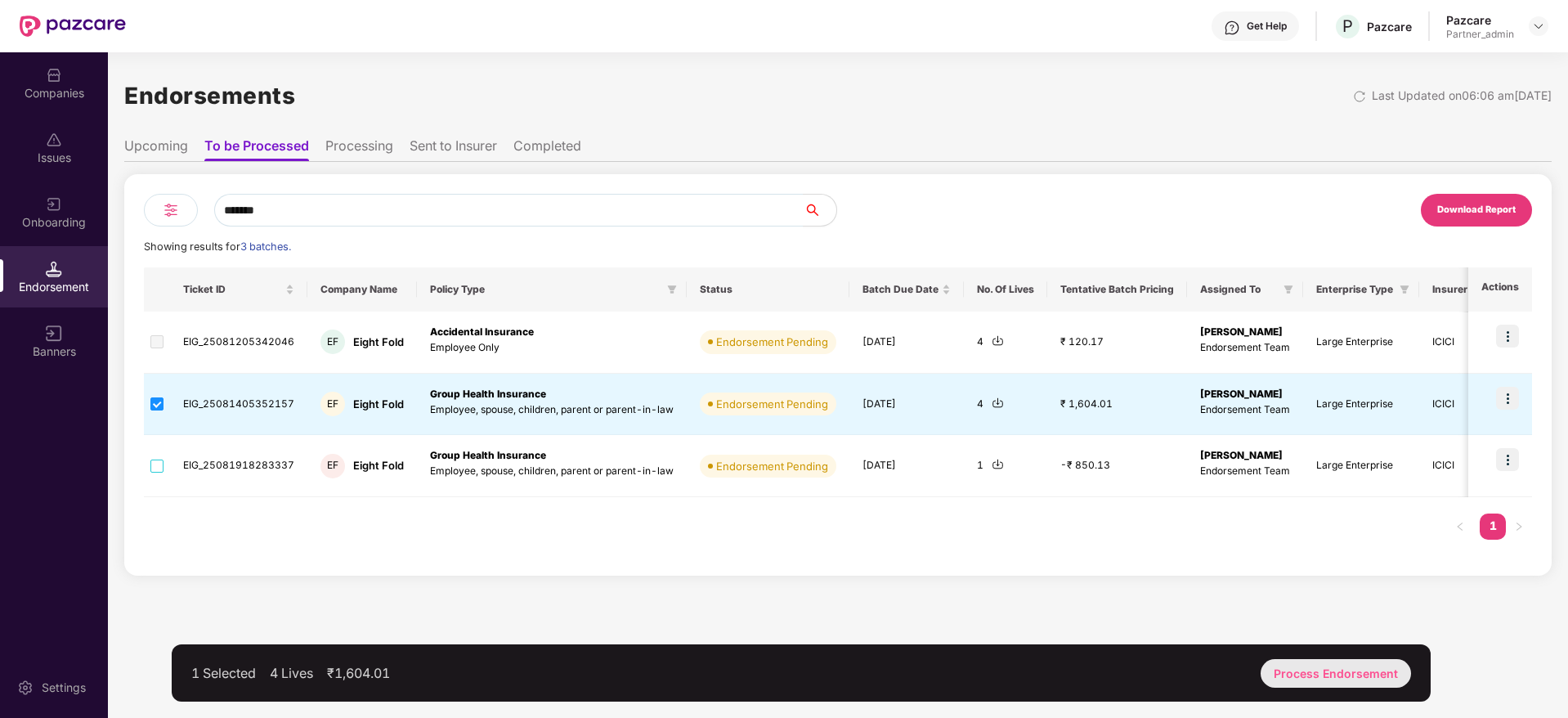
click at [1365, 675] on div "Process Endorsement" at bounding box center [1336, 674] width 151 height 28
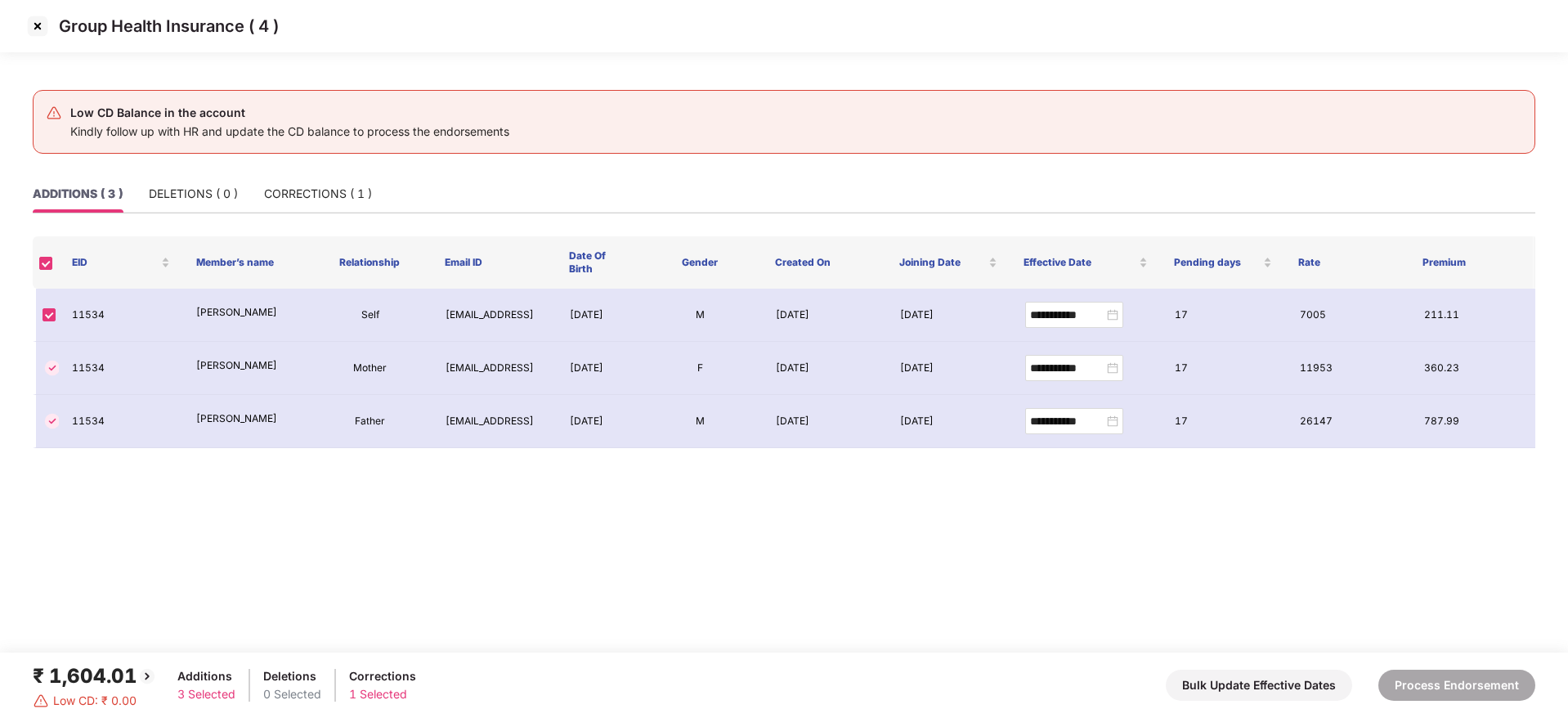
click at [35, 23] on img at bounding box center [38, 26] width 26 height 26
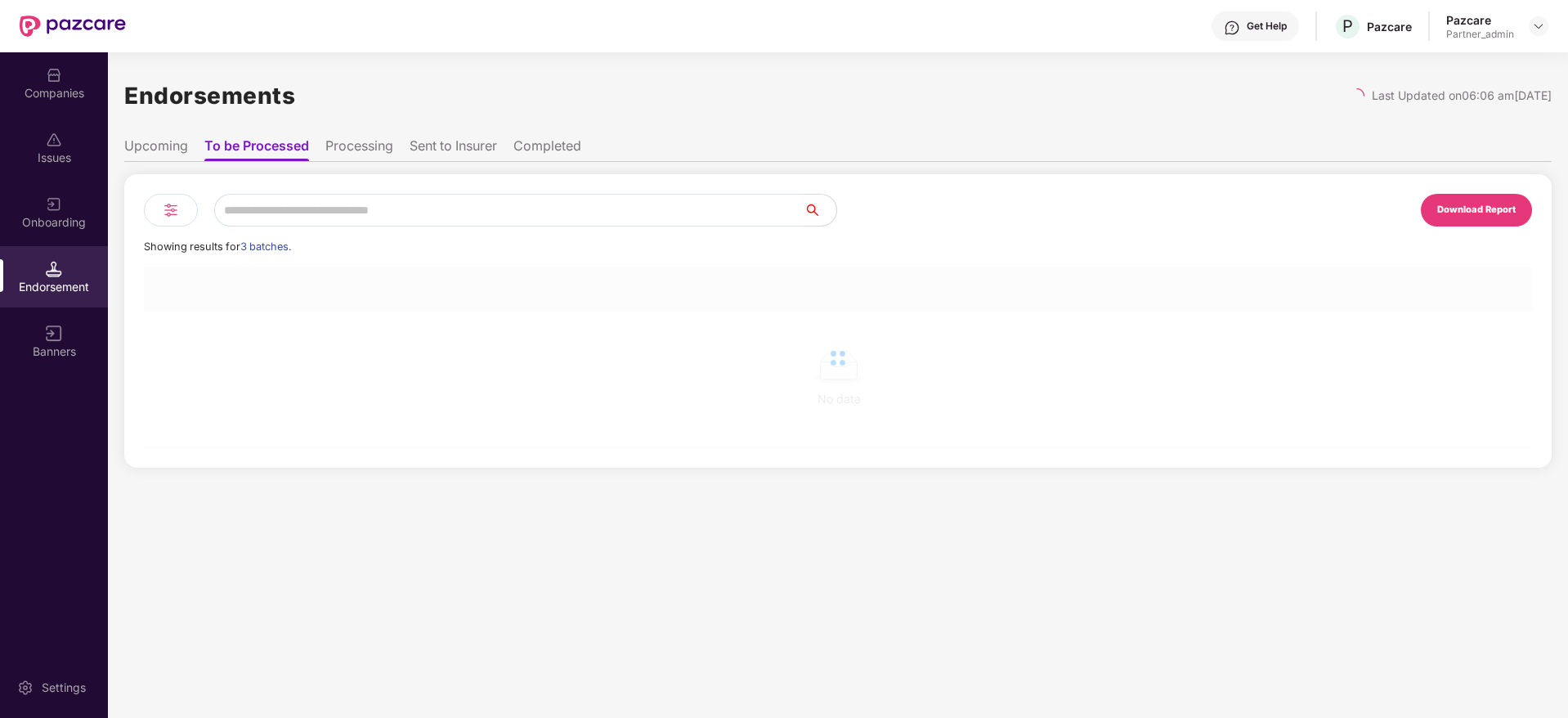
click at [285, 210] on input "text" at bounding box center [509, 210] width 590 height 33
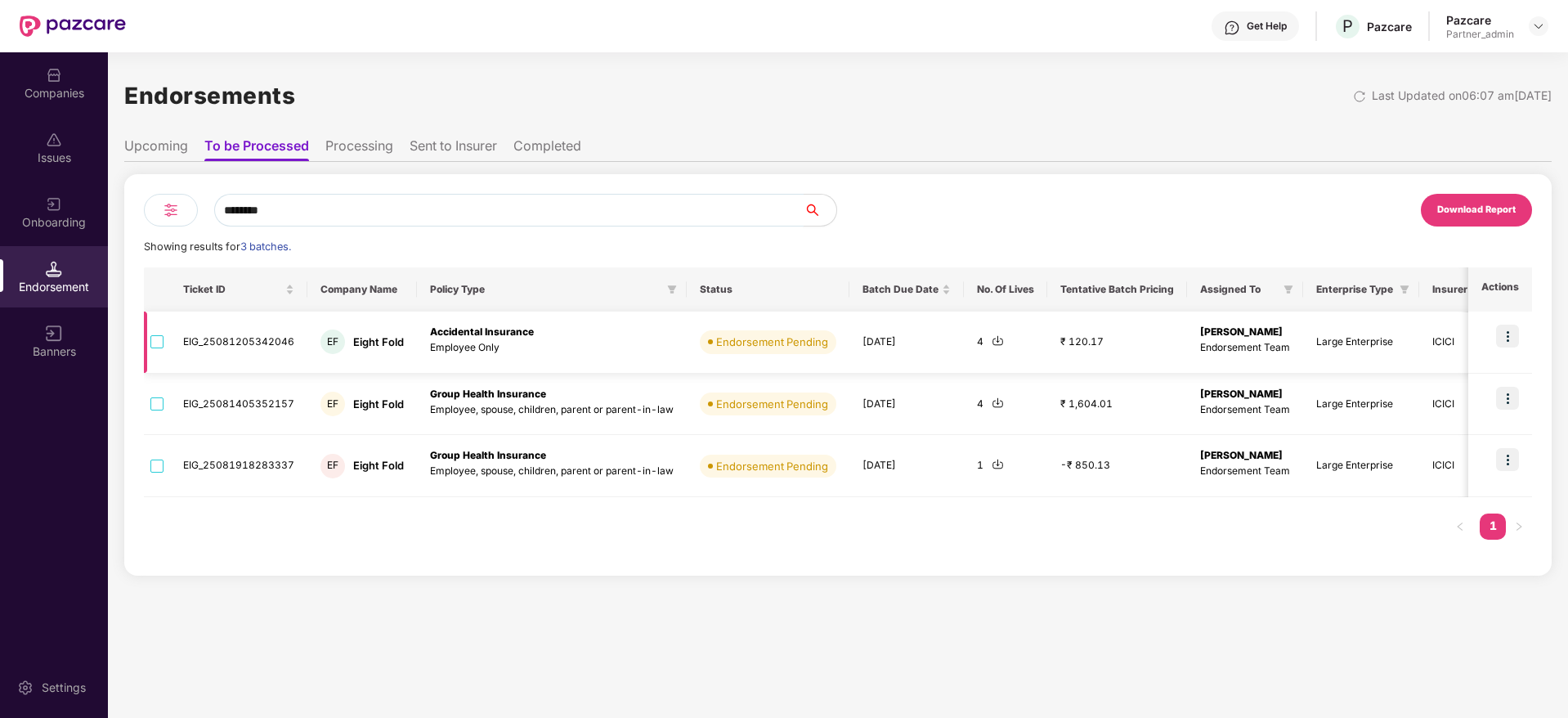
type input "********"
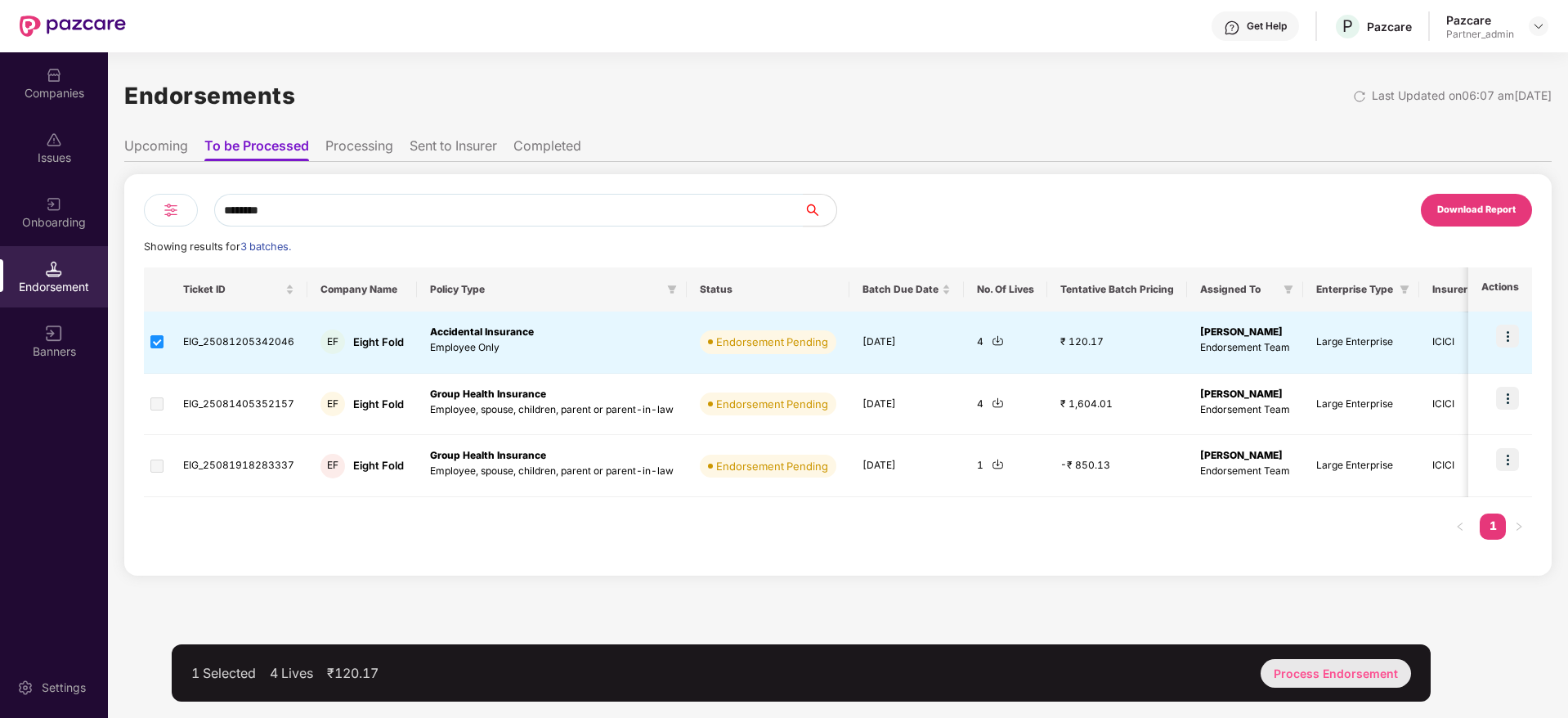
click at [1347, 661] on div "Process Endorsement" at bounding box center [1336, 674] width 151 height 28
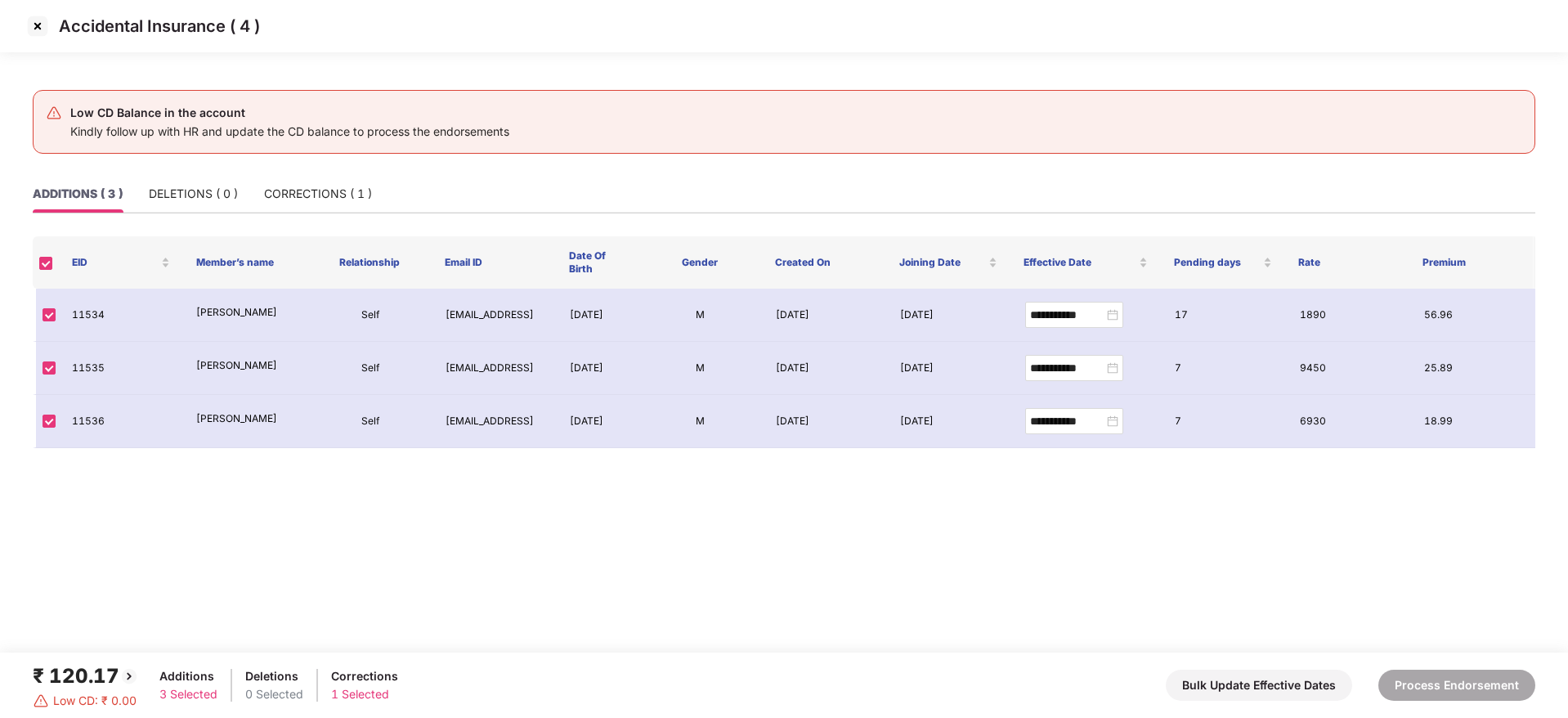
click at [35, 29] on img at bounding box center [38, 26] width 26 height 26
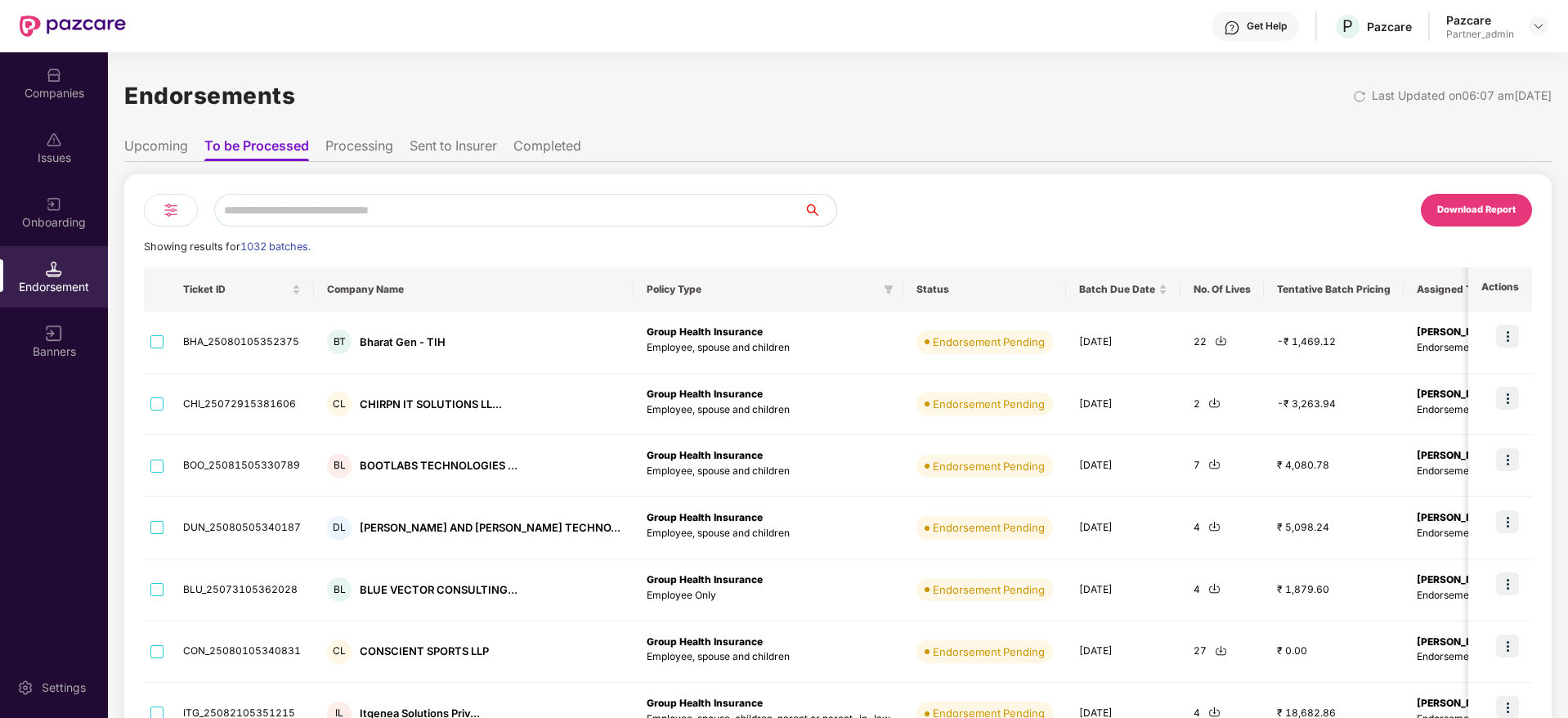
click at [428, 215] on input "text" at bounding box center [509, 210] width 590 height 33
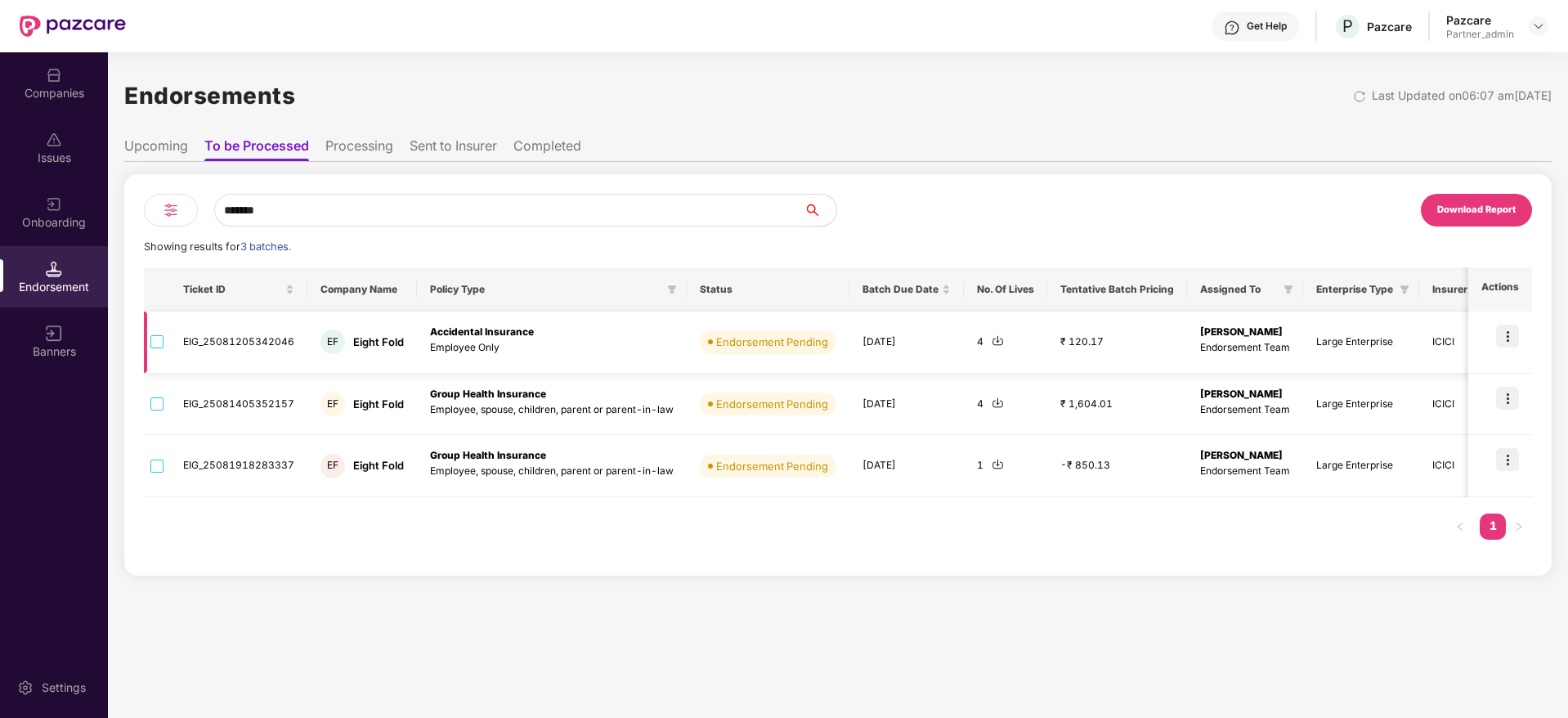
type input "*******"
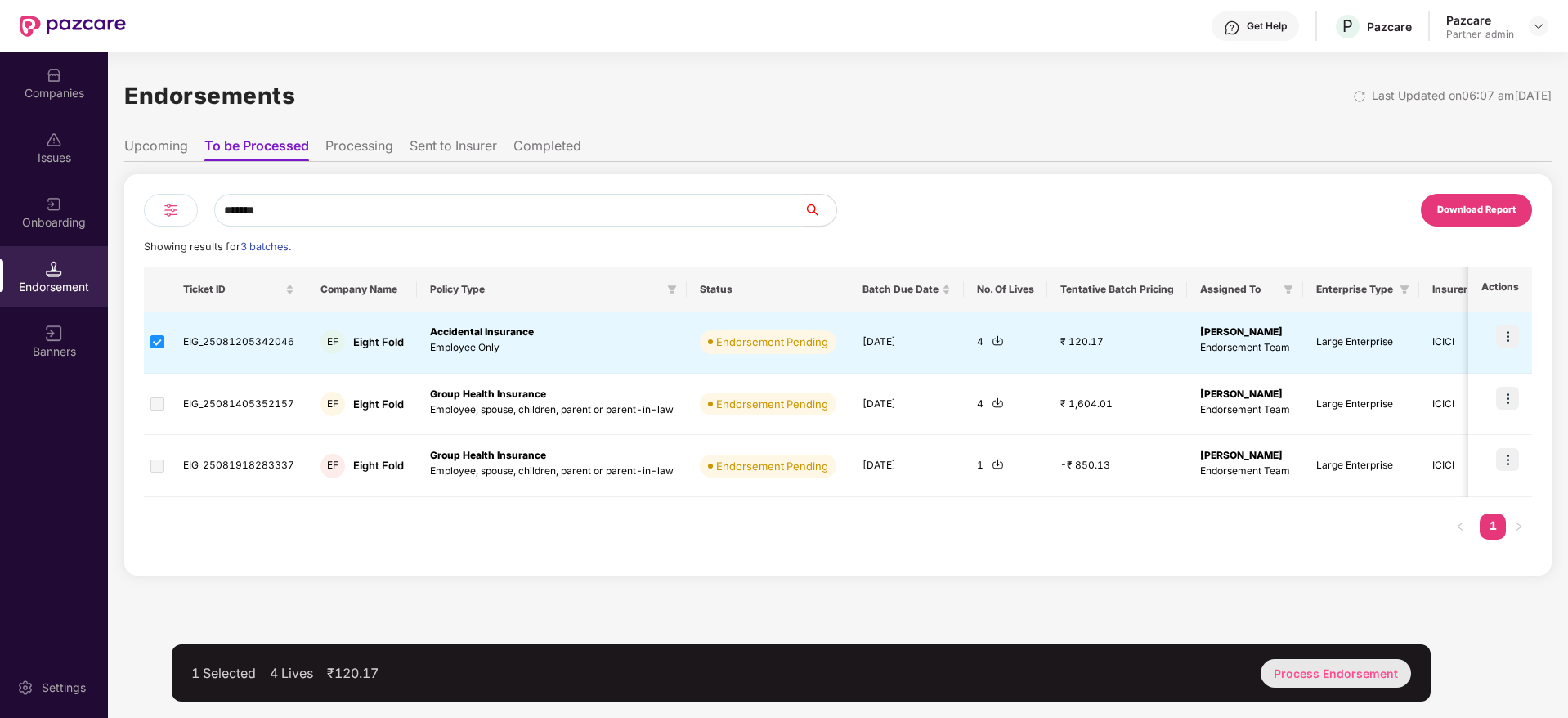
click at [1315, 665] on div "Process Endorsement" at bounding box center [1336, 674] width 151 height 28
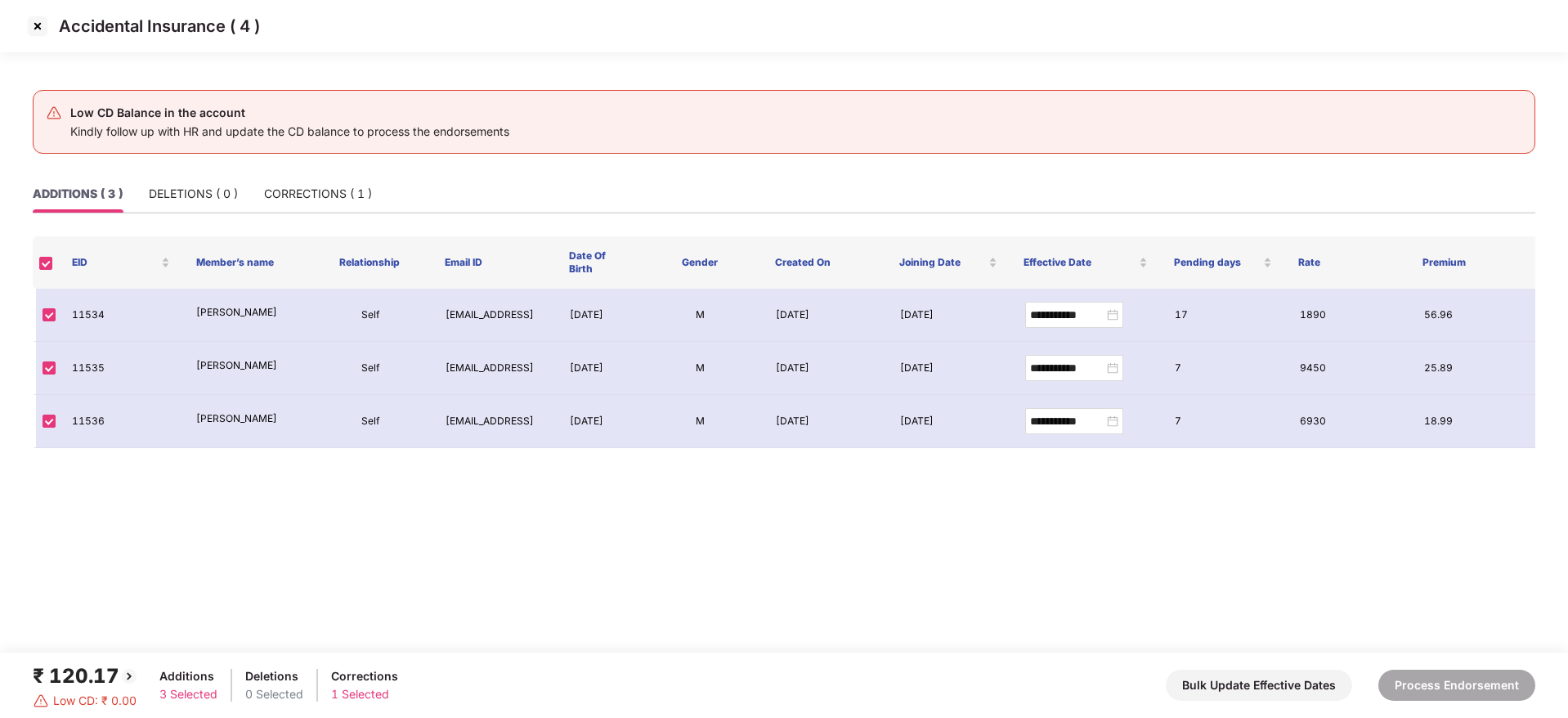
click at [40, 27] on img at bounding box center [38, 26] width 26 height 26
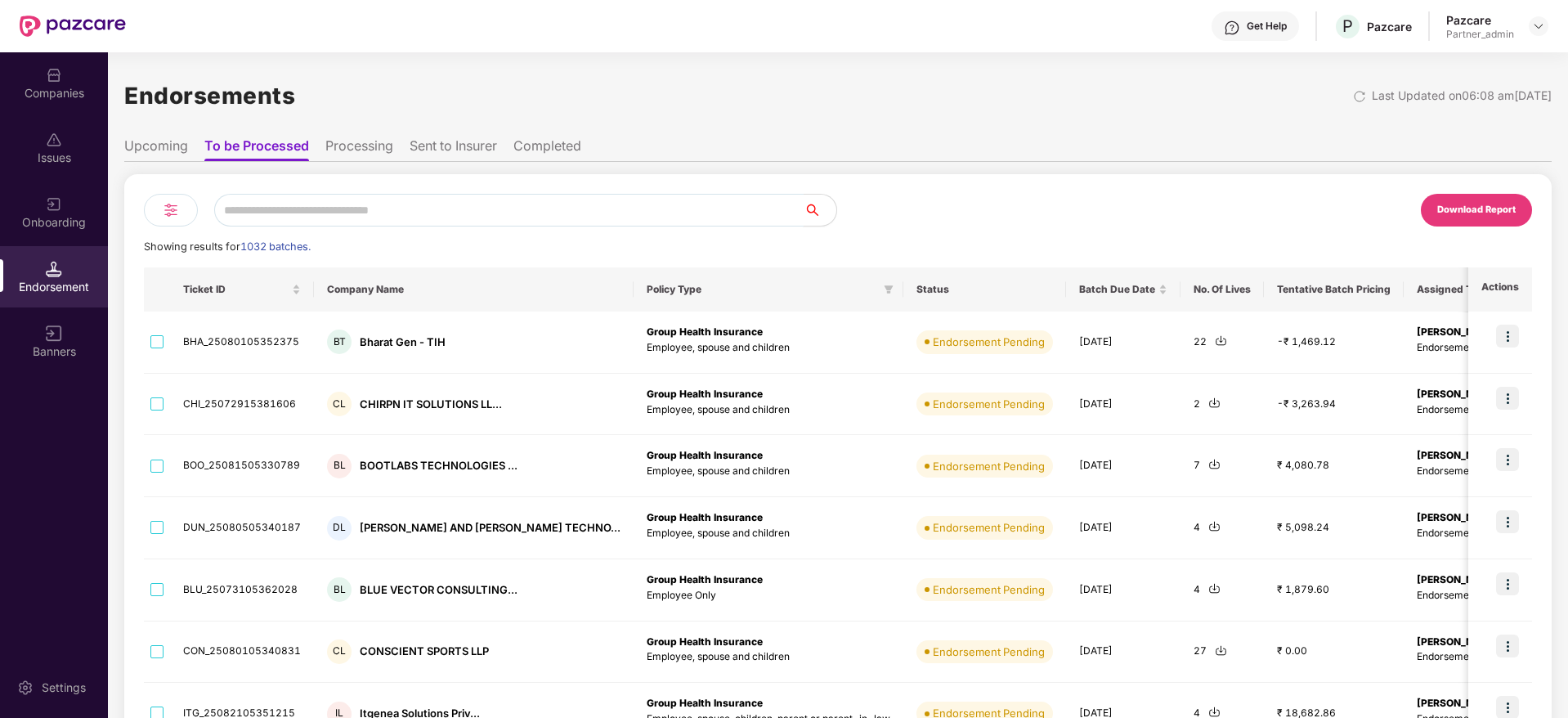
click at [353, 210] on input "text" at bounding box center [509, 210] width 590 height 33
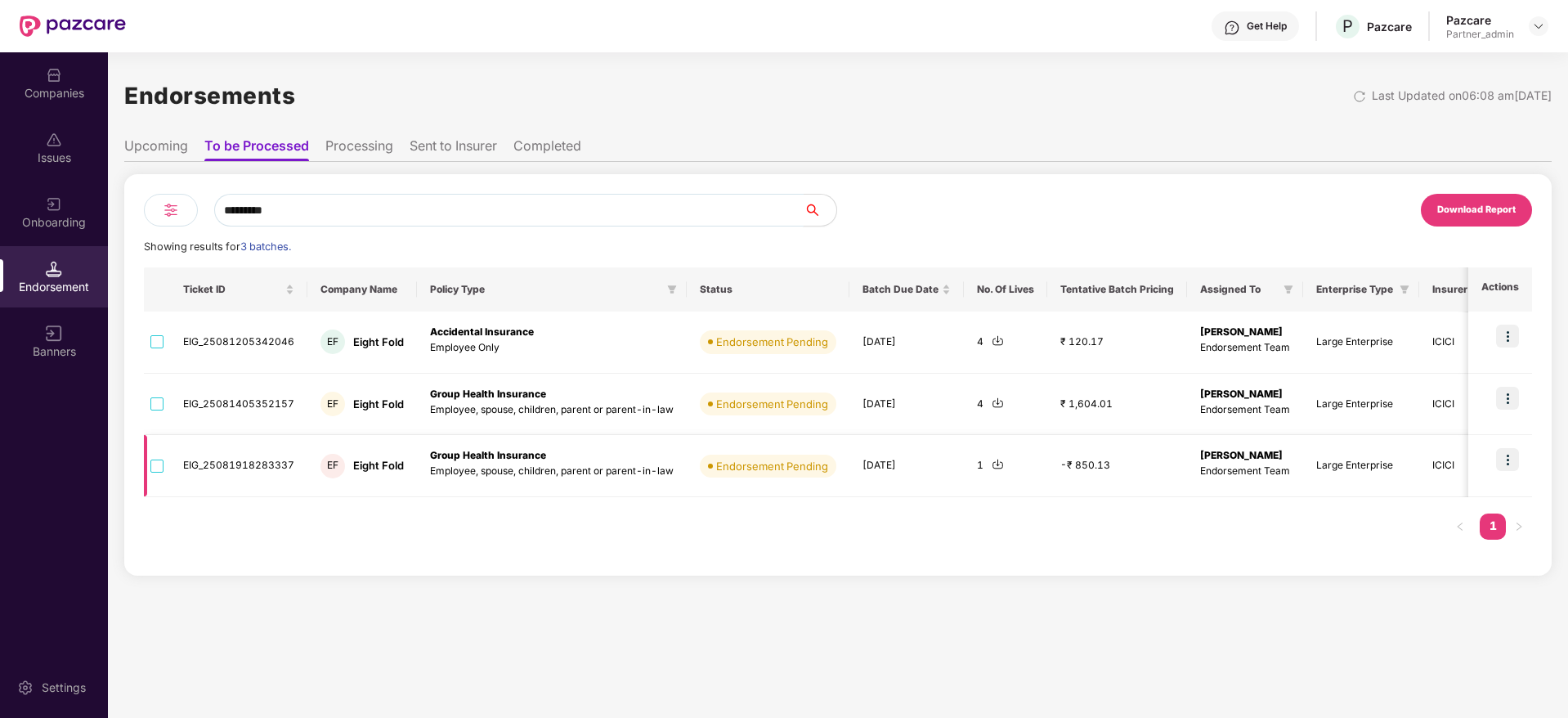
type input "*********"
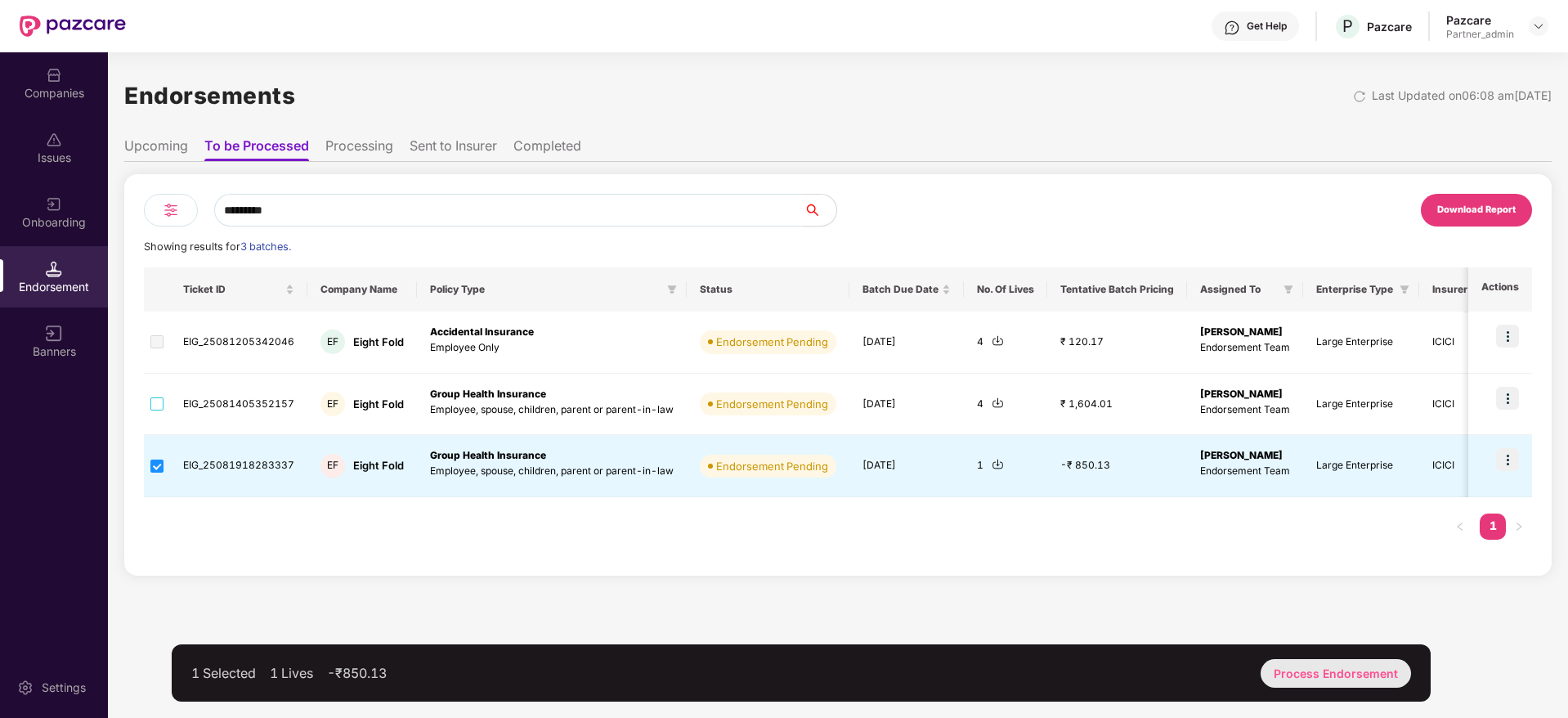
click at [1318, 675] on div "Process Endorsement" at bounding box center [1336, 674] width 151 height 28
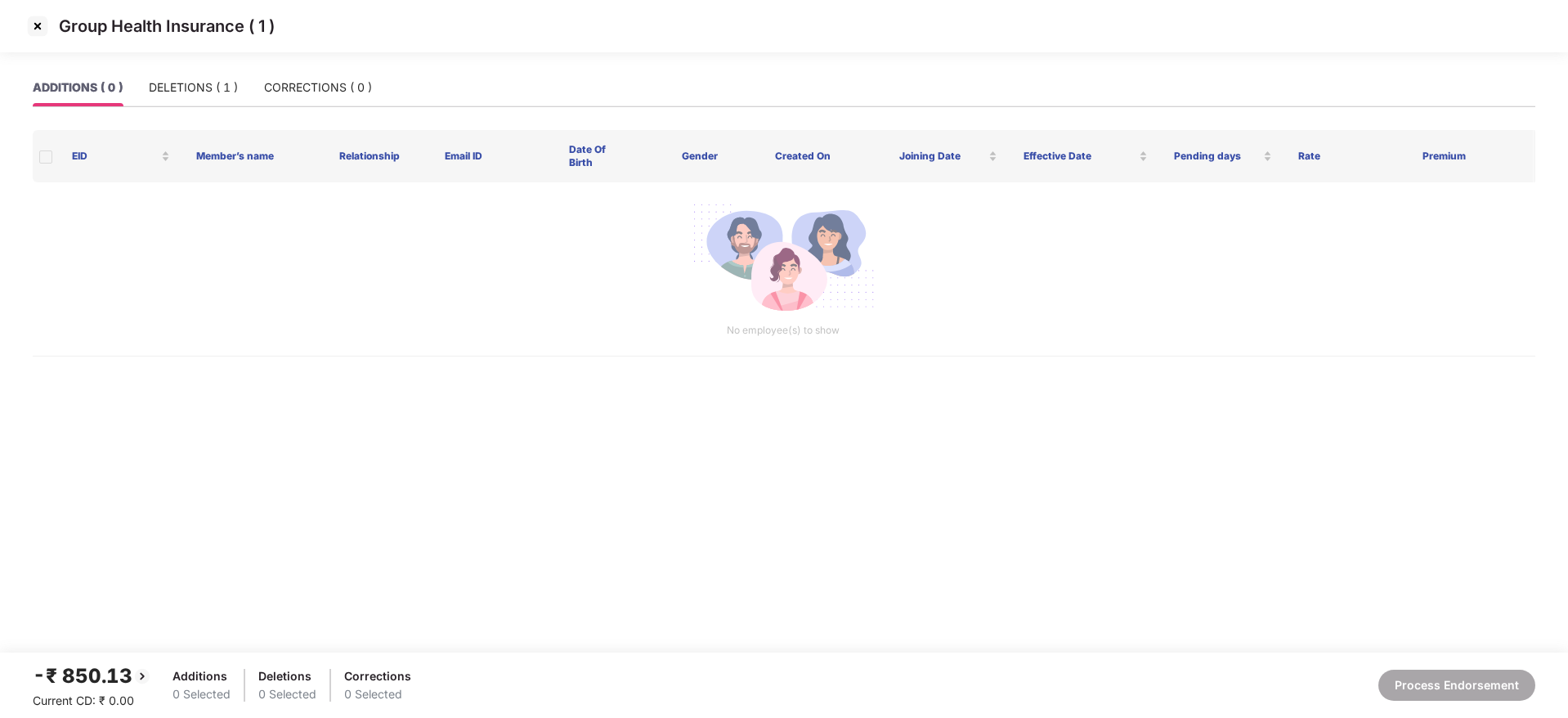
click at [161, 64] on div "Group Health Insurance ( 1 )" at bounding box center [784, 34] width 1568 height 69
click at [171, 86] on div "DELETIONS ( 1 )" at bounding box center [193, 87] width 89 height 18
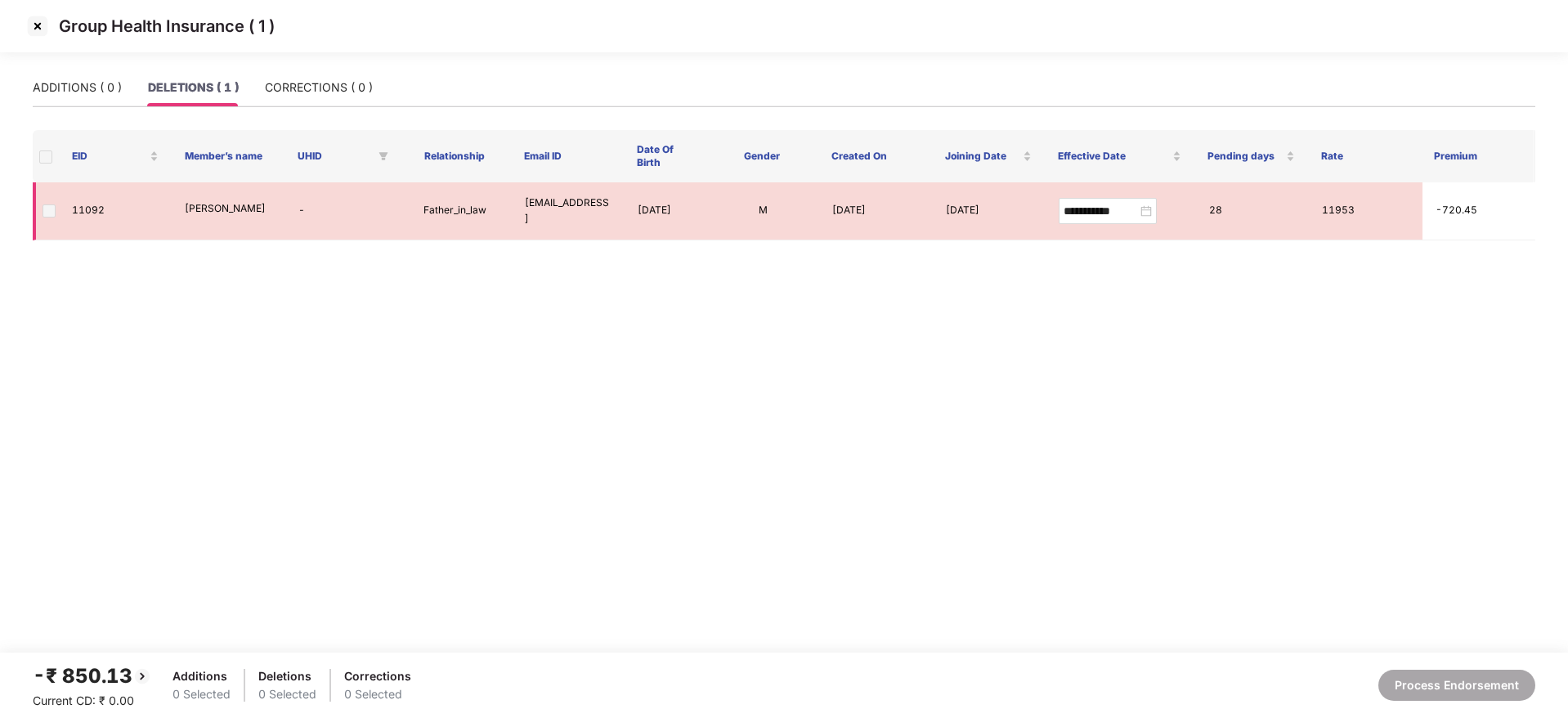
click at [86, 214] on td "11092" at bounding box center [116, 212] width 113 height 58
copy td "11092"
click at [40, 28] on img at bounding box center [38, 26] width 26 height 26
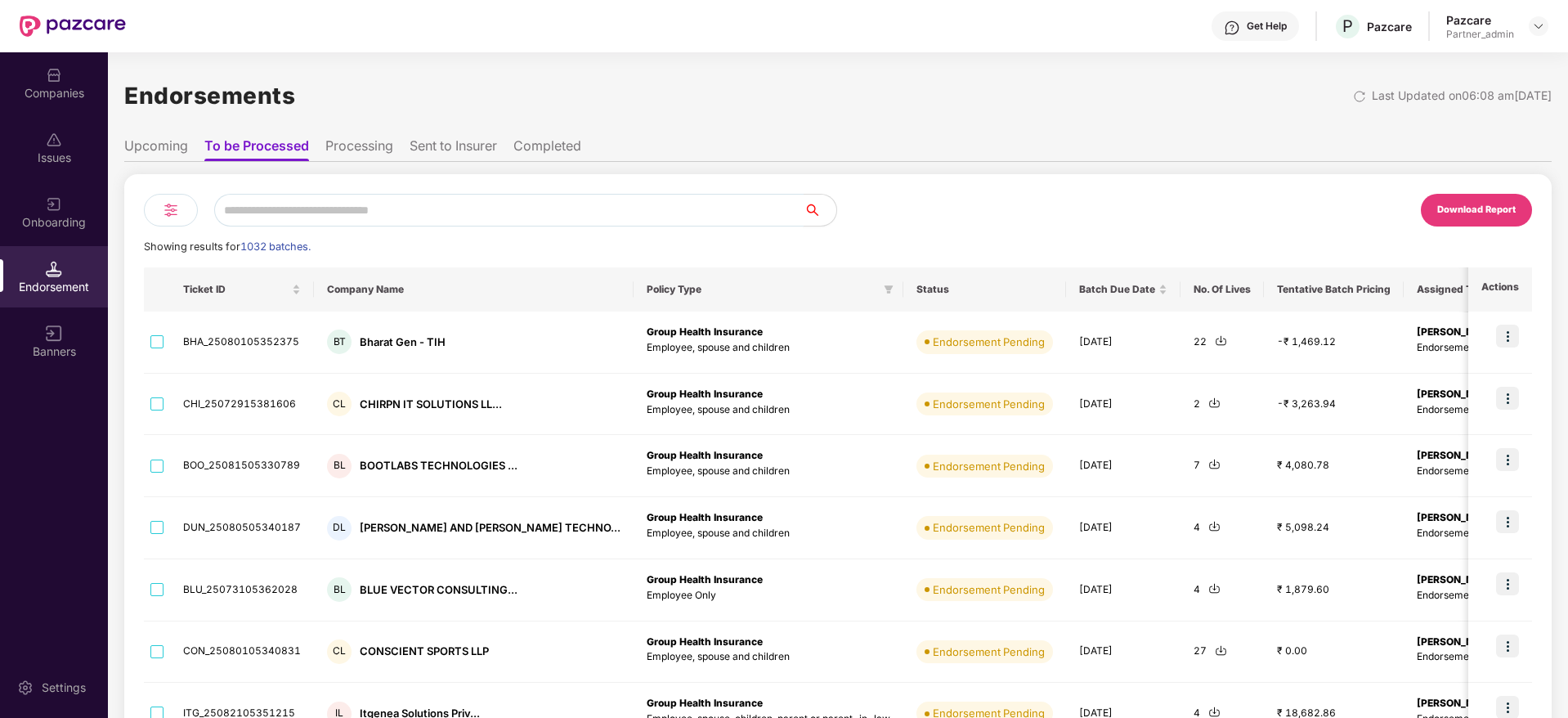
click at [298, 202] on input "text" at bounding box center [509, 210] width 590 height 33
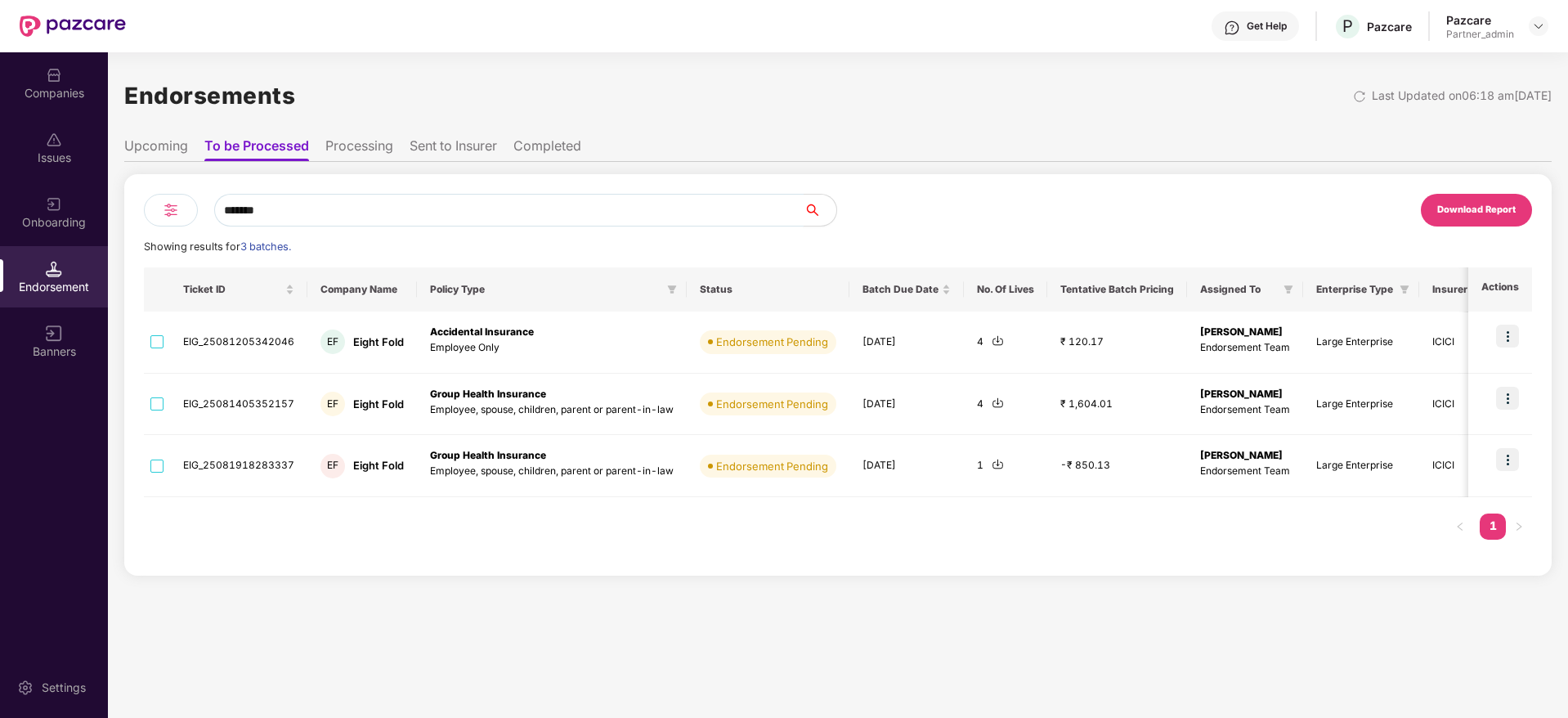
type input "*******"
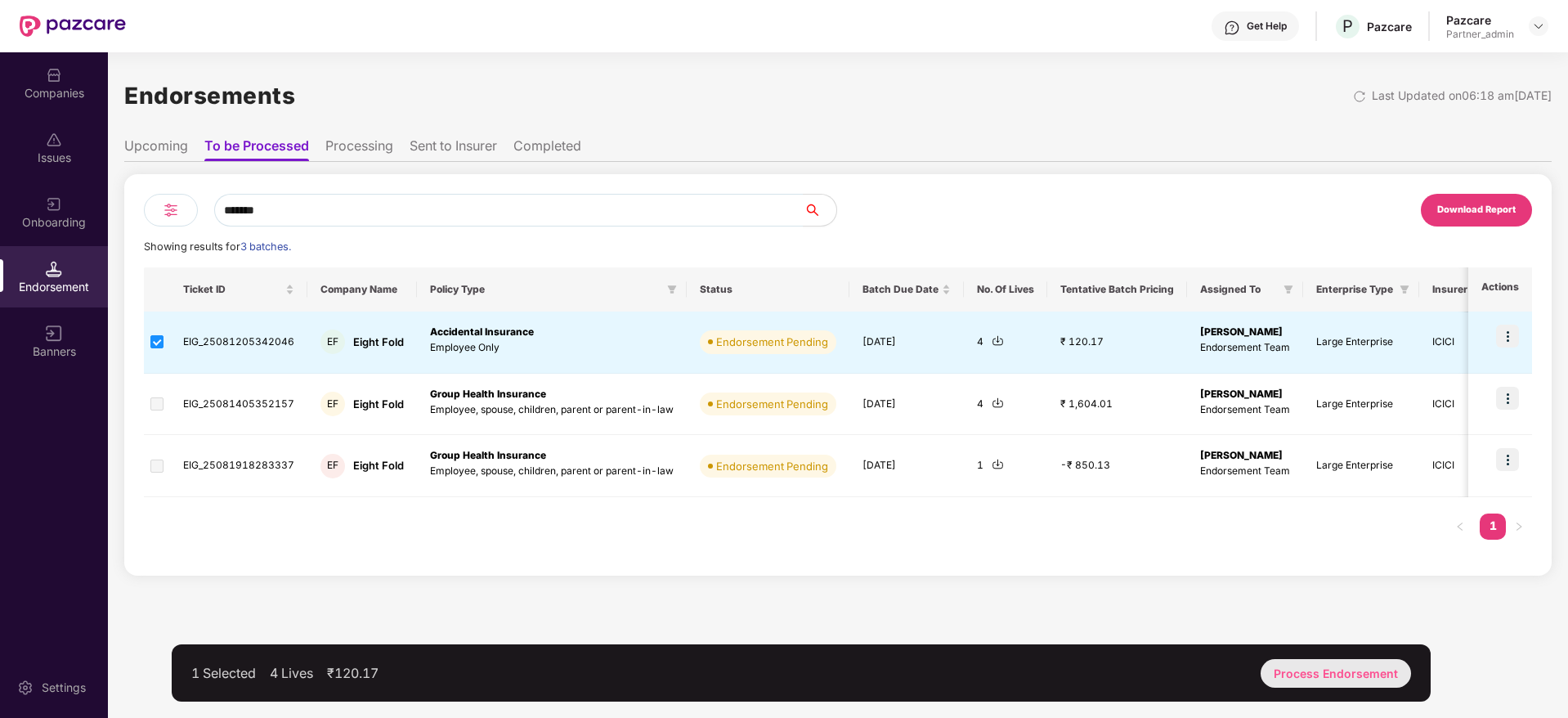
click at [1359, 668] on div "Process Endorsement" at bounding box center [1336, 674] width 151 height 28
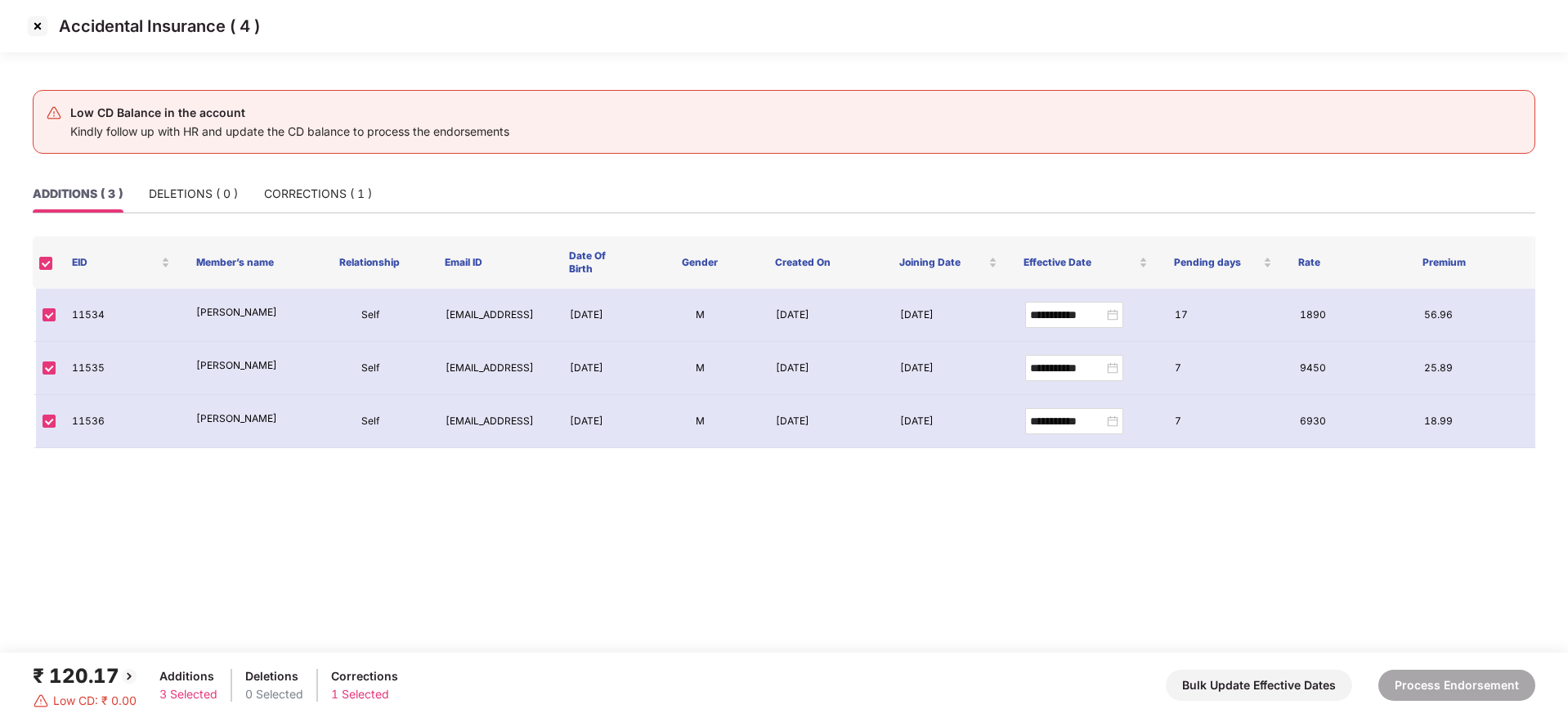
click at [37, 22] on img at bounding box center [38, 26] width 26 height 26
